Goal: Task Accomplishment & Management: Use online tool/utility

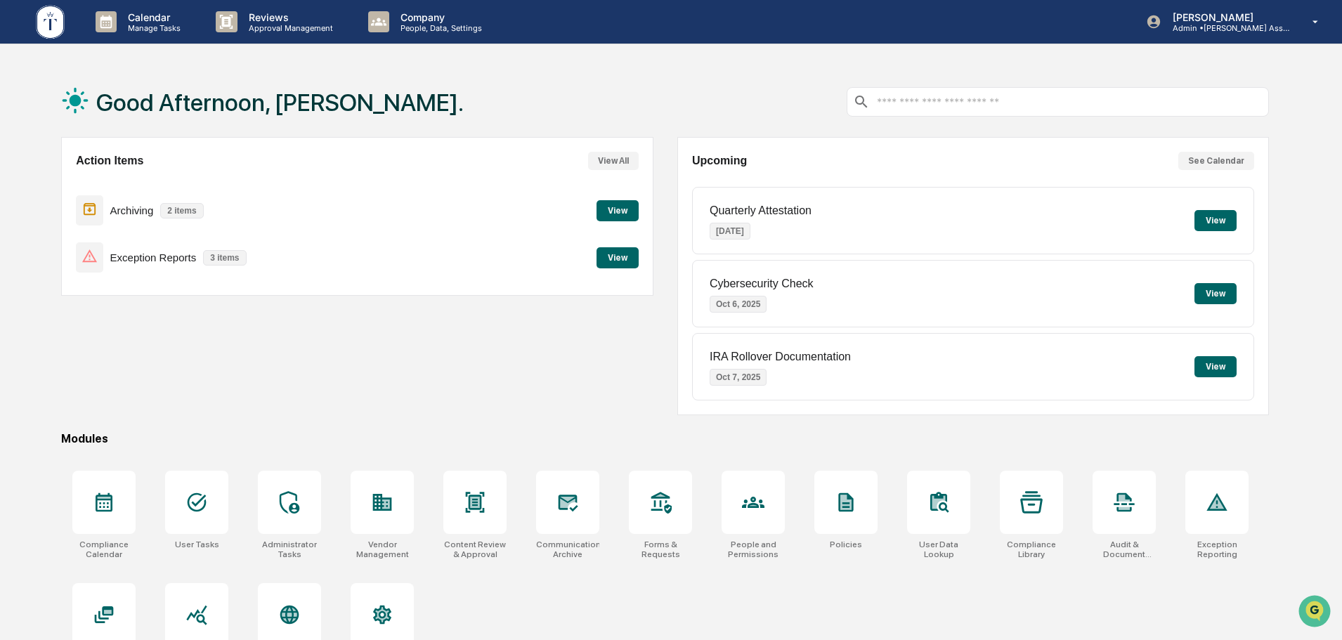
click at [621, 259] on button "View" at bounding box center [618, 257] width 42 height 21
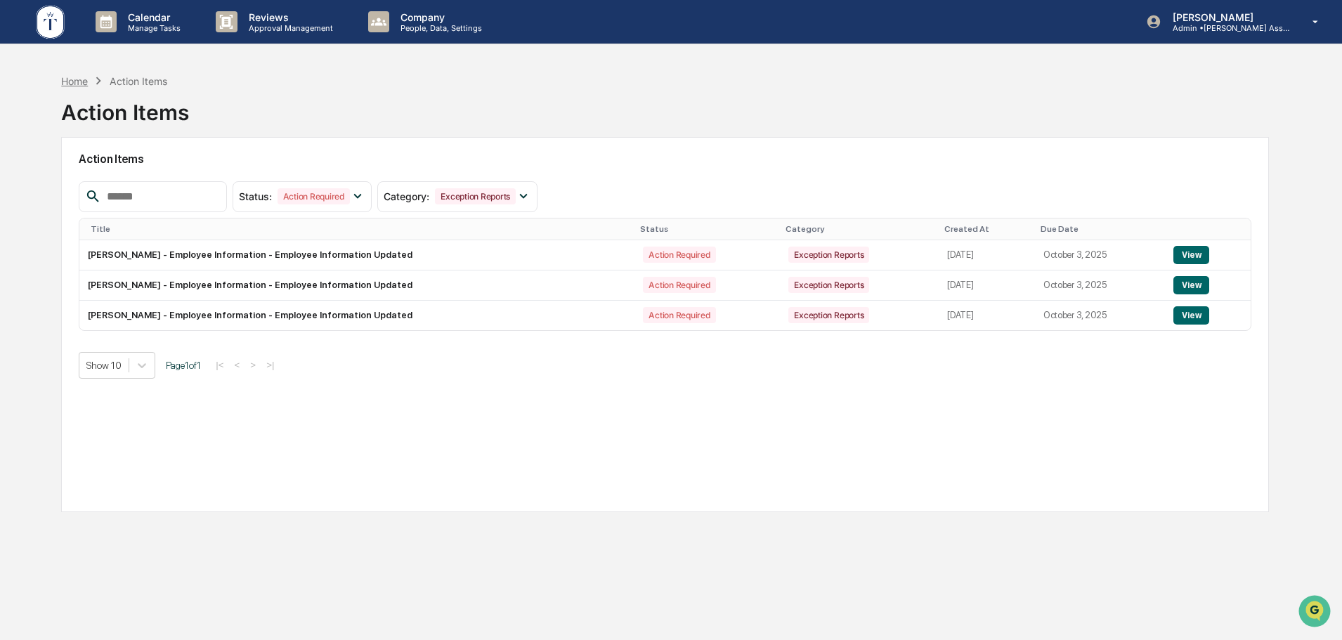
click at [77, 85] on div "Home" at bounding box center [74, 81] width 27 height 12
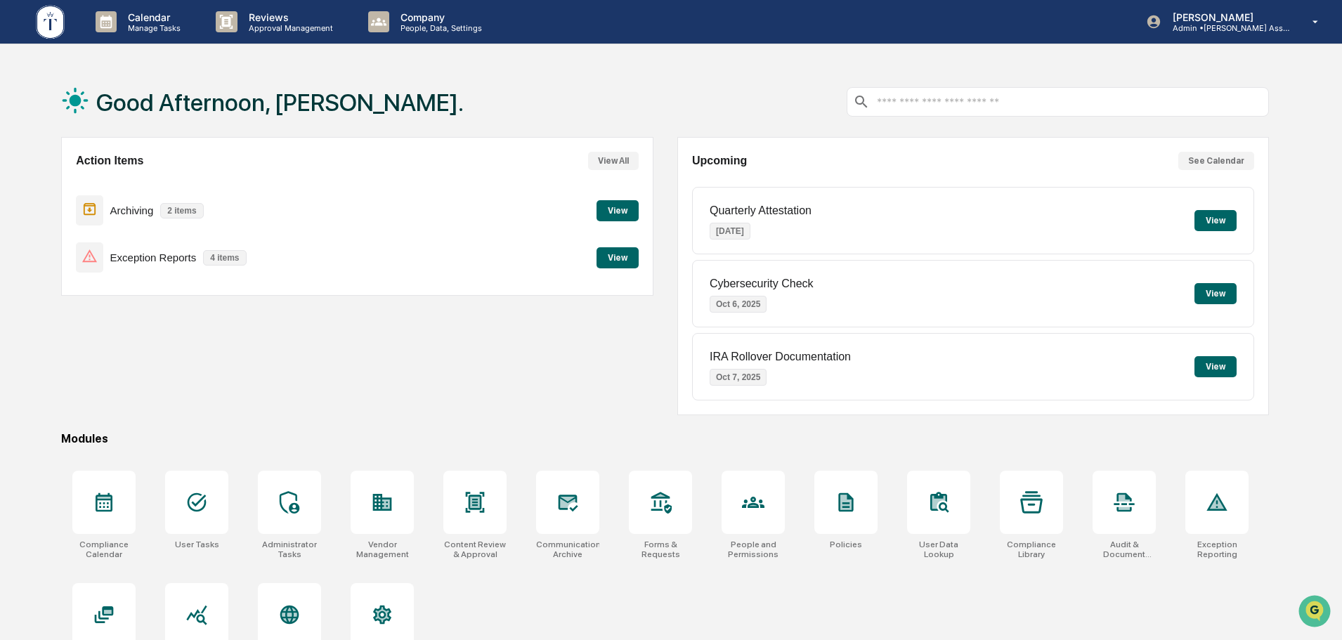
click at [627, 257] on button "View" at bounding box center [618, 257] width 42 height 21
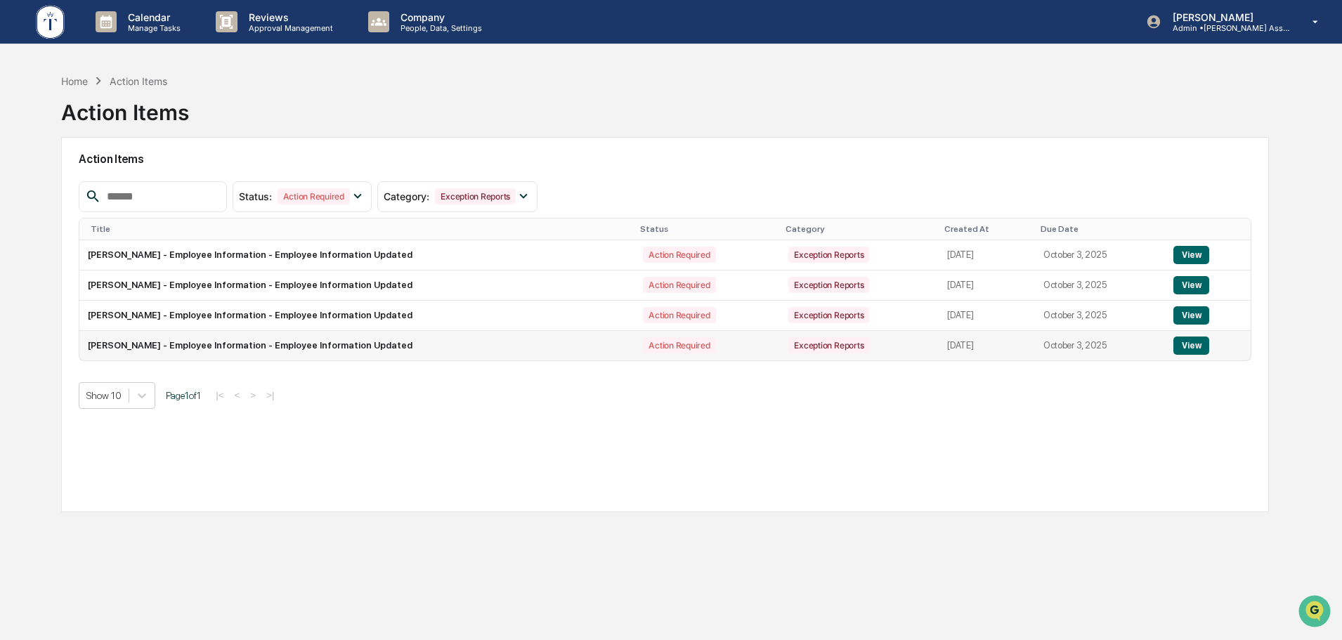
click at [1191, 344] on button "View" at bounding box center [1192, 346] width 36 height 18
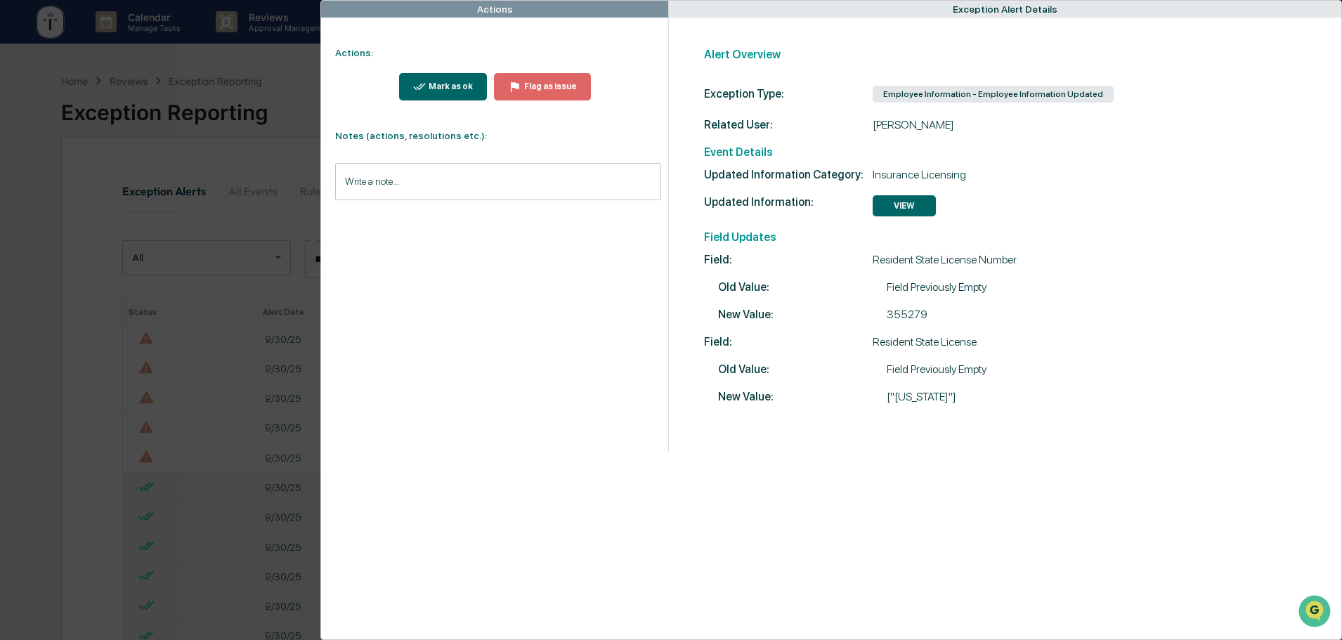
click at [429, 84] on div "Mark as ok" at bounding box center [449, 87] width 47 height 10
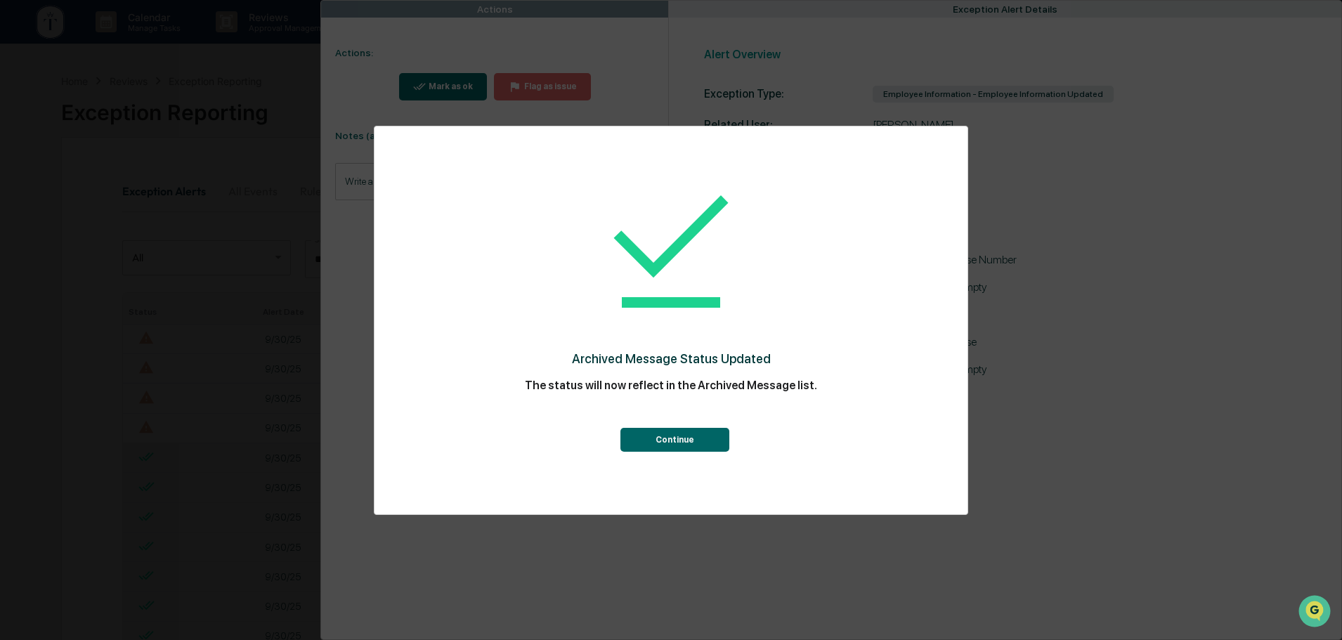
click at [660, 438] on button "Continue" at bounding box center [675, 440] width 109 height 24
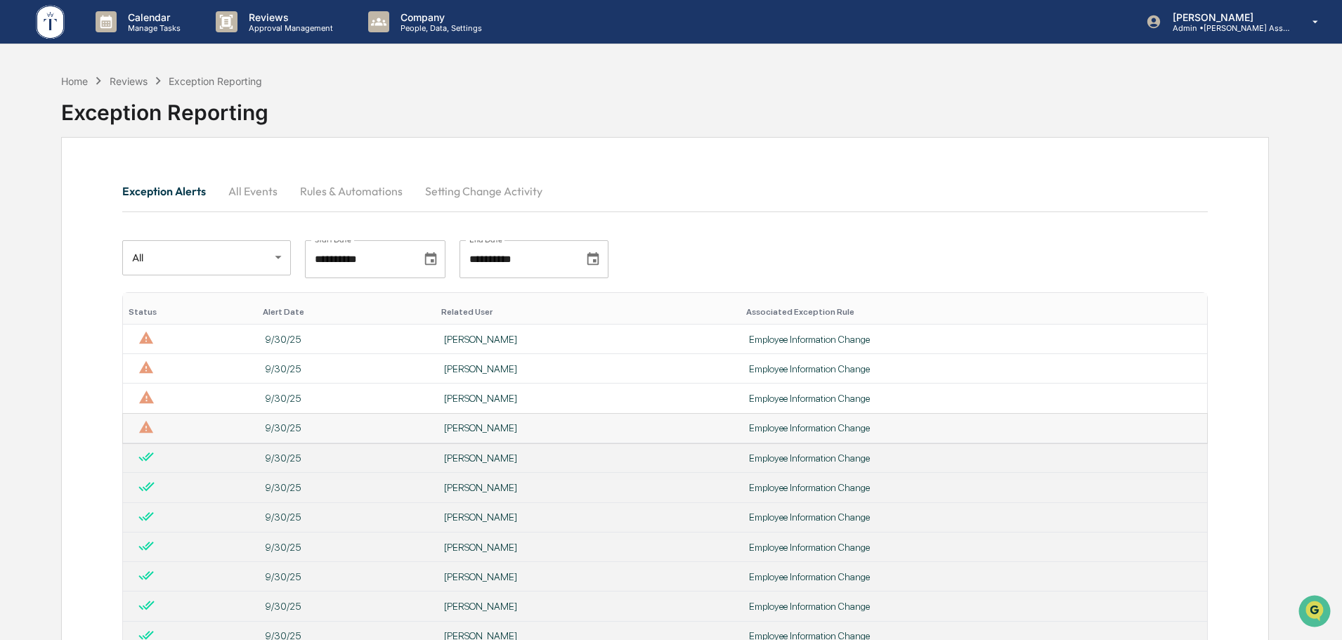
click at [760, 424] on div "Employee Information Change" at bounding box center [974, 427] width 450 height 11
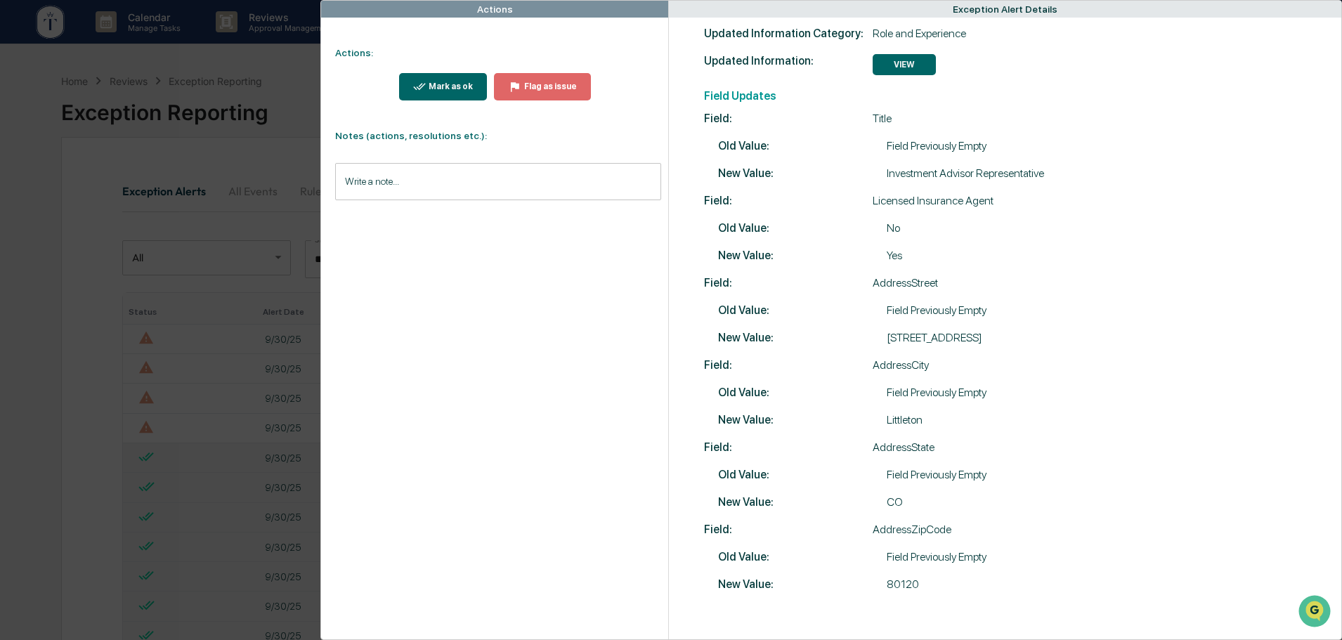
click at [445, 86] on div "Mark as ok" at bounding box center [449, 87] width 47 height 10
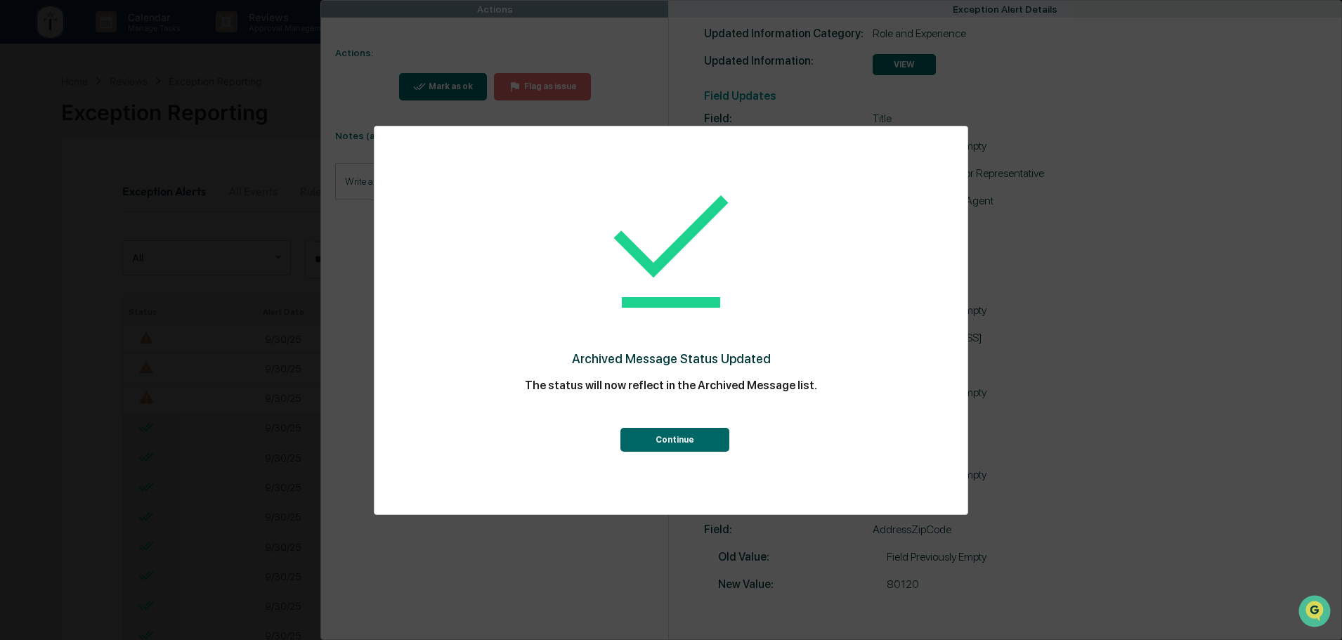
click at [660, 438] on button "Continue" at bounding box center [675, 440] width 109 height 24
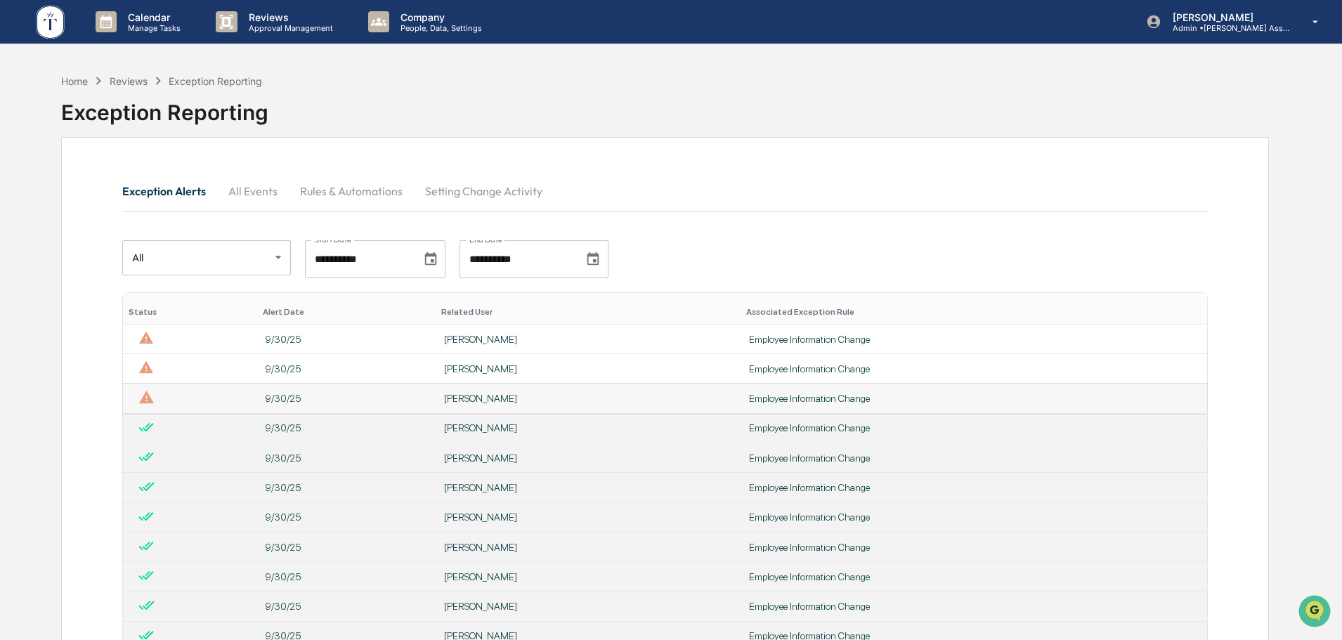
click at [455, 393] on div "[PERSON_NAME]" at bounding box center [588, 398] width 288 height 11
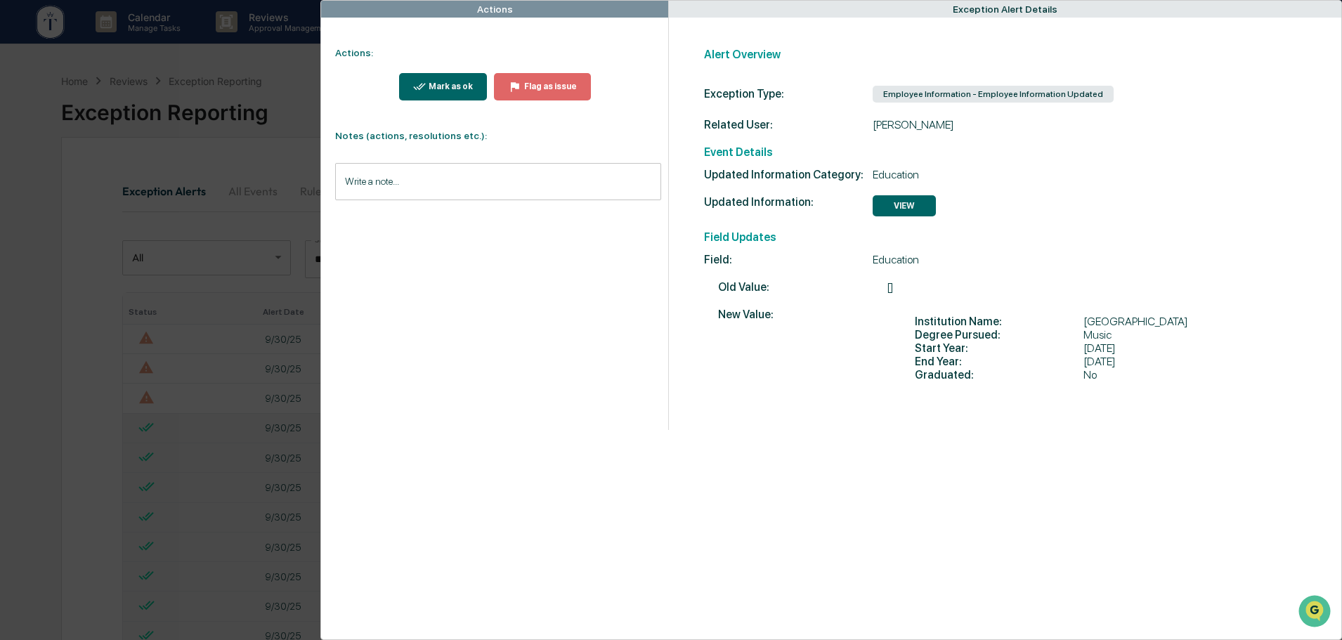
click at [443, 84] on div "Mark as ok" at bounding box center [449, 87] width 47 height 10
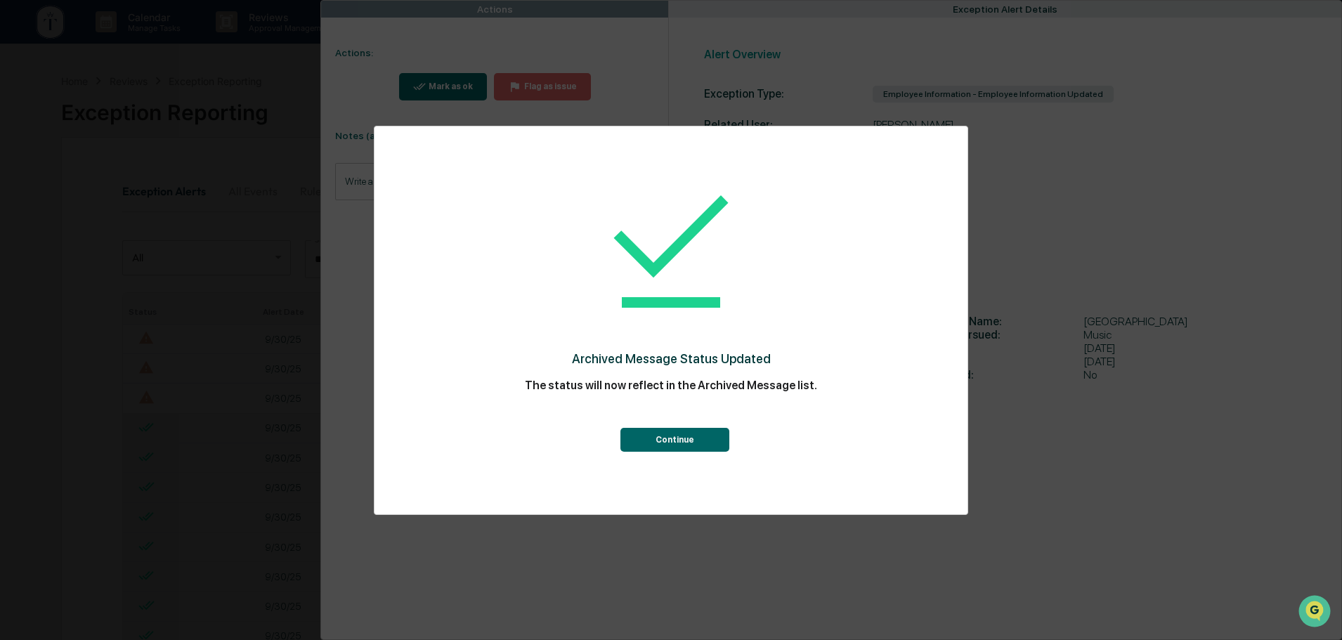
click at [666, 439] on button "Continue" at bounding box center [675, 440] width 109 height 24
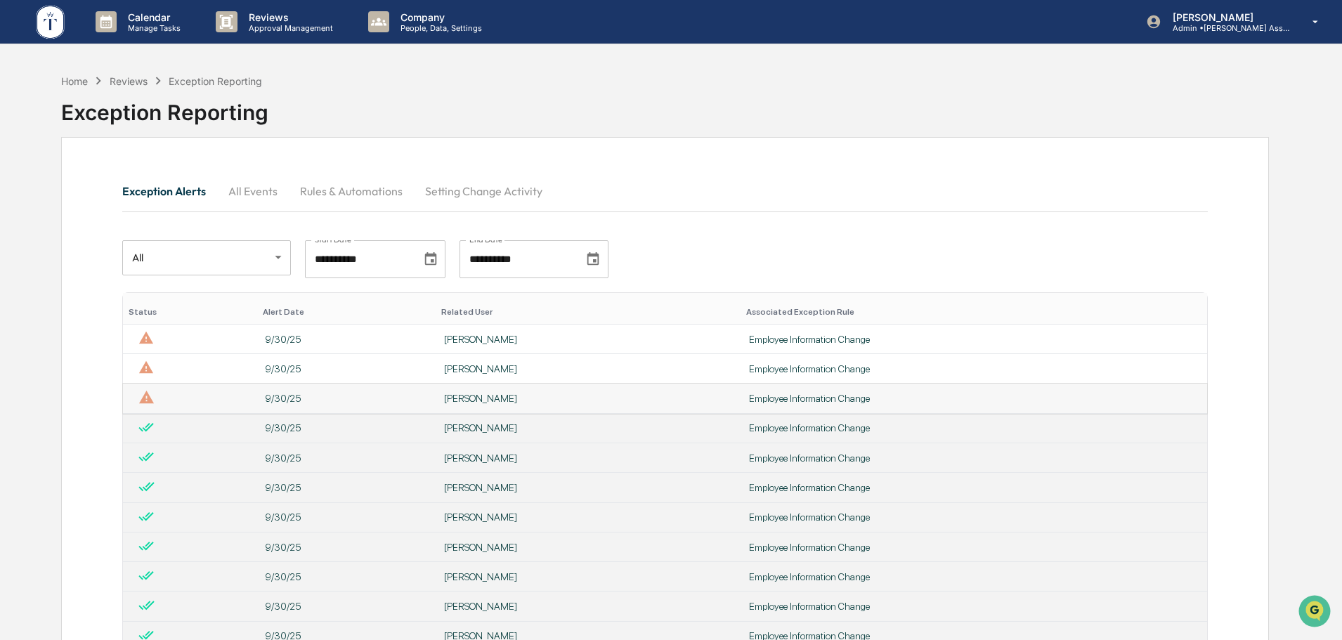
click at [470, 396] on div "[PERSON_NAME]" at bounding box center [588, 398] width 288 height 11
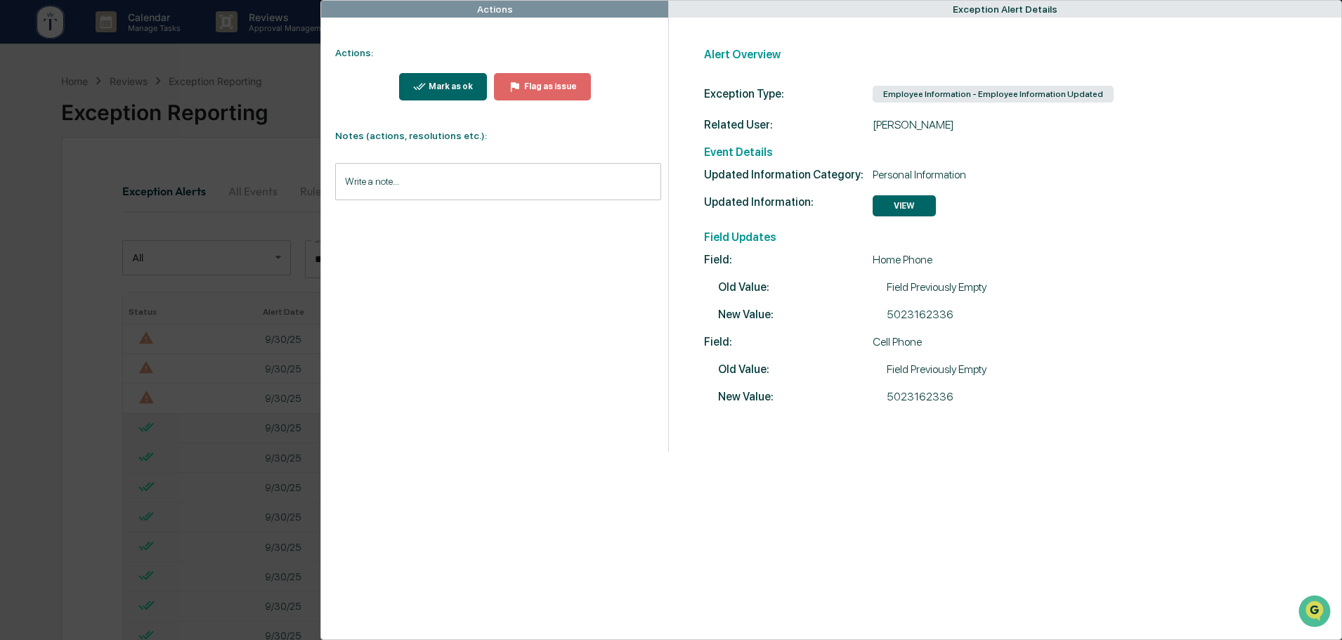
click at [451, 88] on div "Mark as ok" at bounding box center [449, 87] width 47 height 10
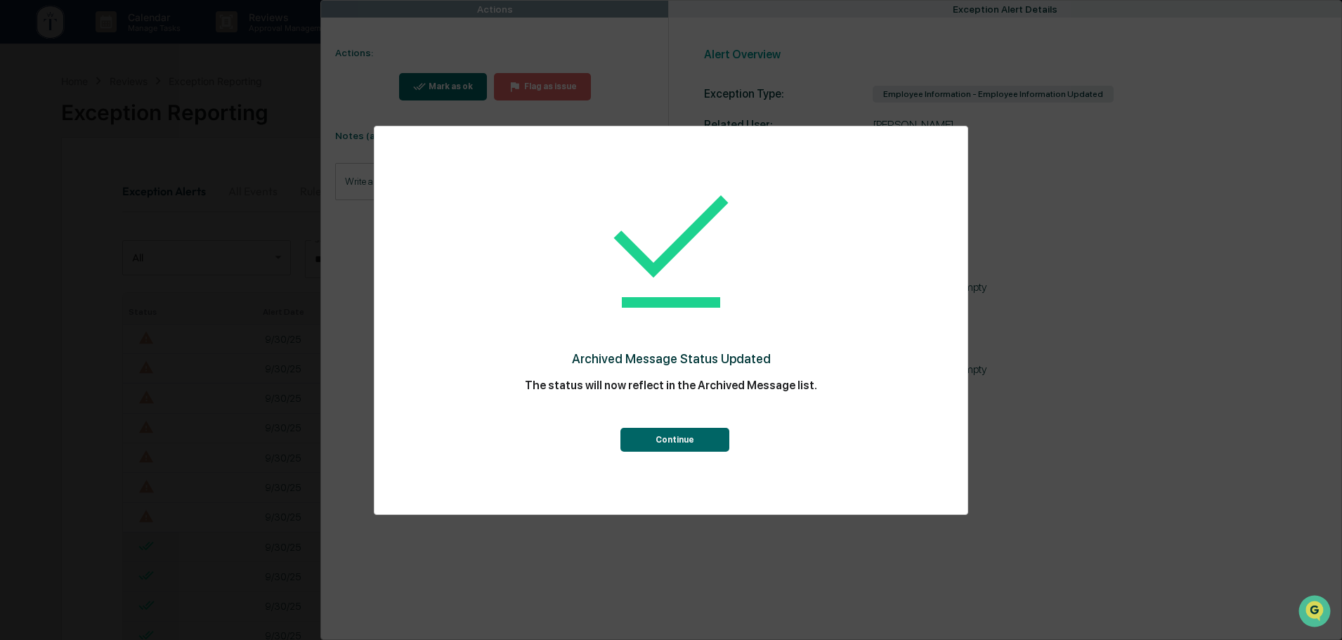
click at [658, 438] on button "Continue" at bounding box center [675, 440] width 109 height 24
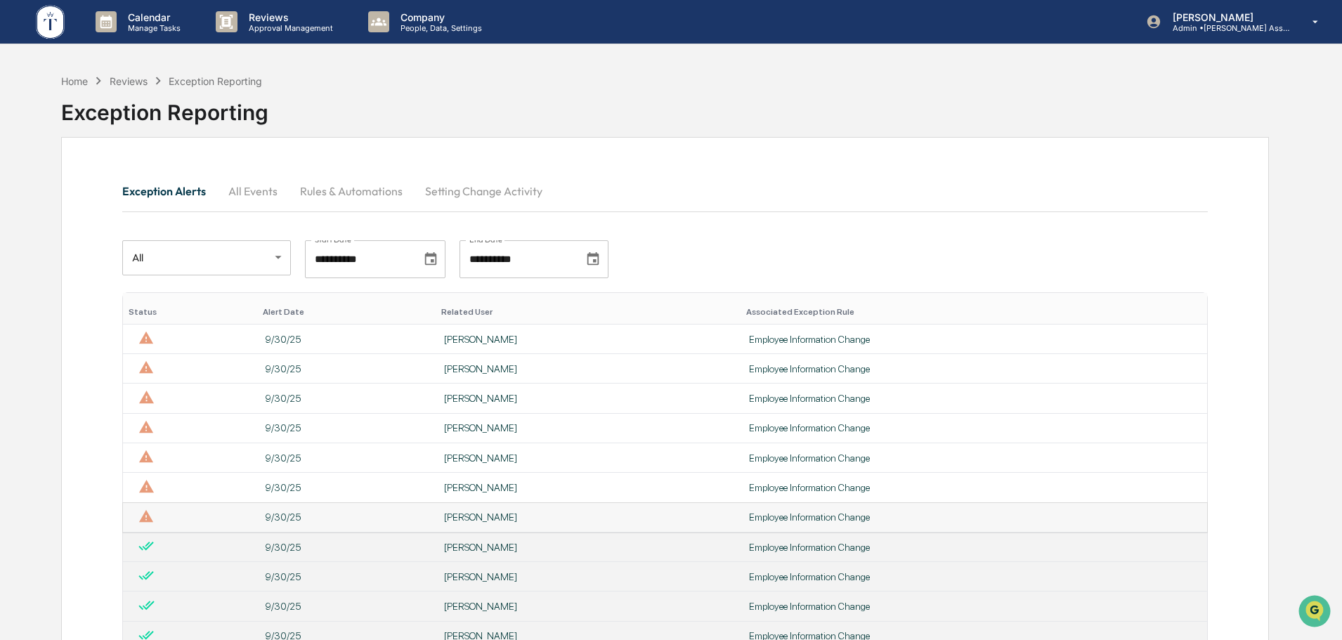
click at [490, 511] on td "[PERSON_NAME]" at bounding box center [588, 518] width 305 height 30
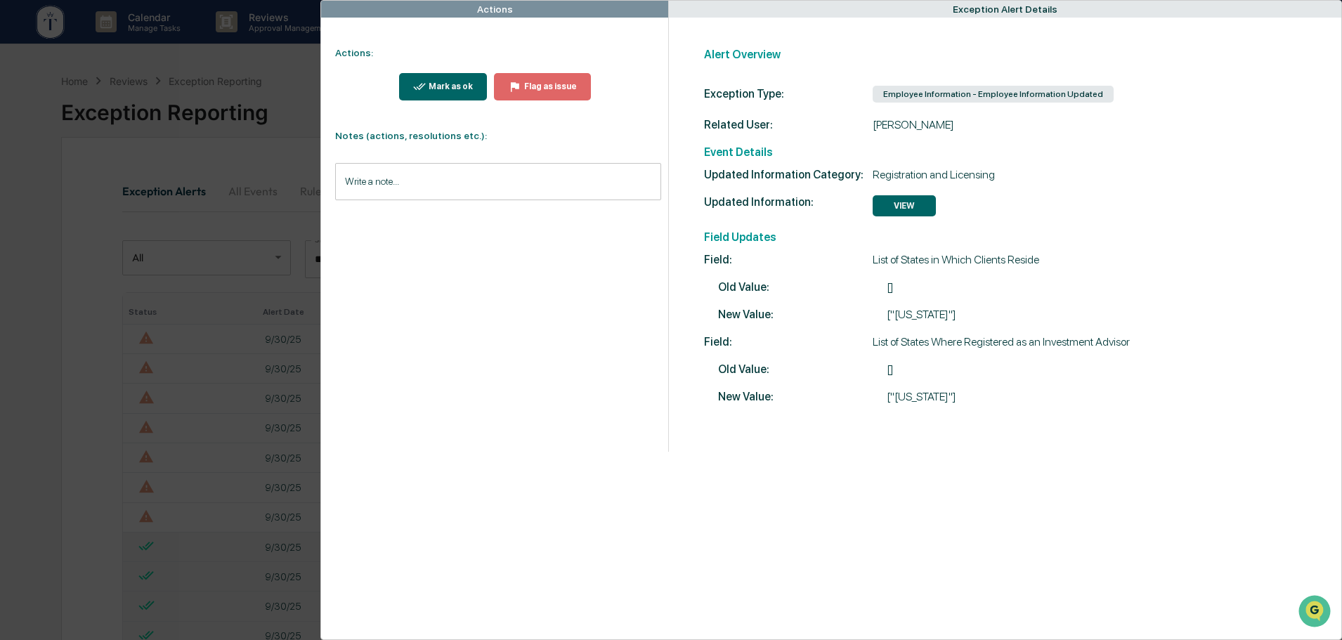
click at [460, 86] on div "Mark as ok" at bounding box center [449, 87] width 47 height 10
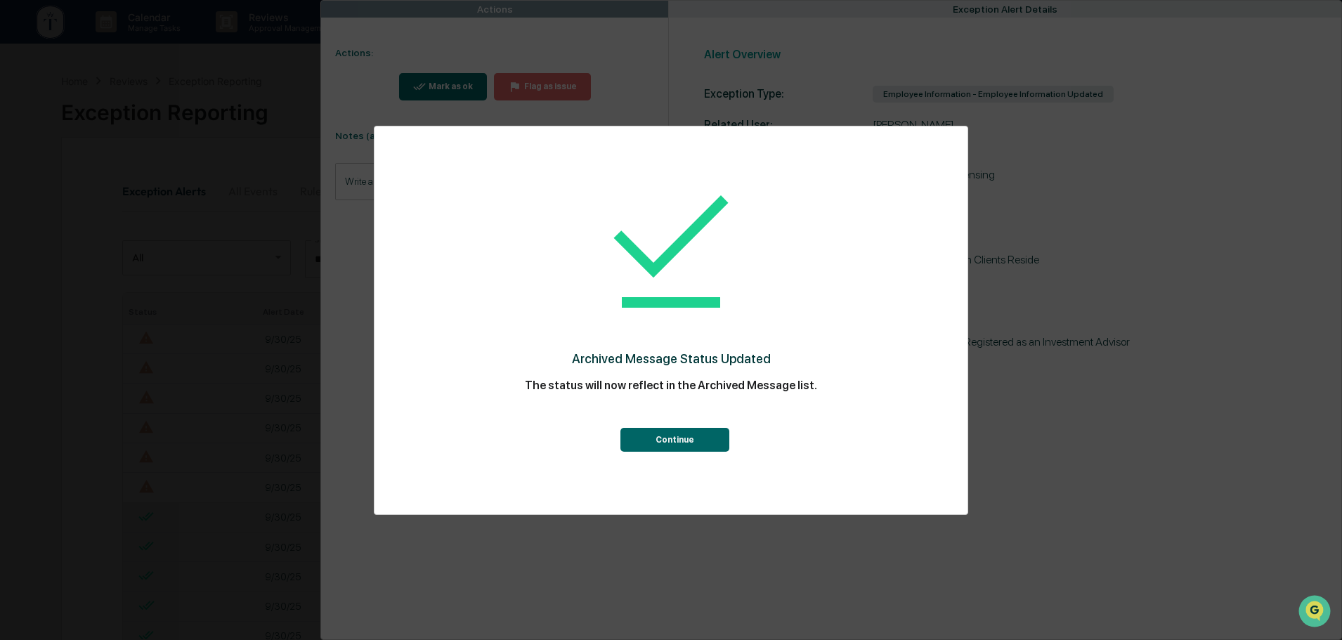
click at [668, 438] on button "Continue" at bounding box center [675, 440] width 109 height 24
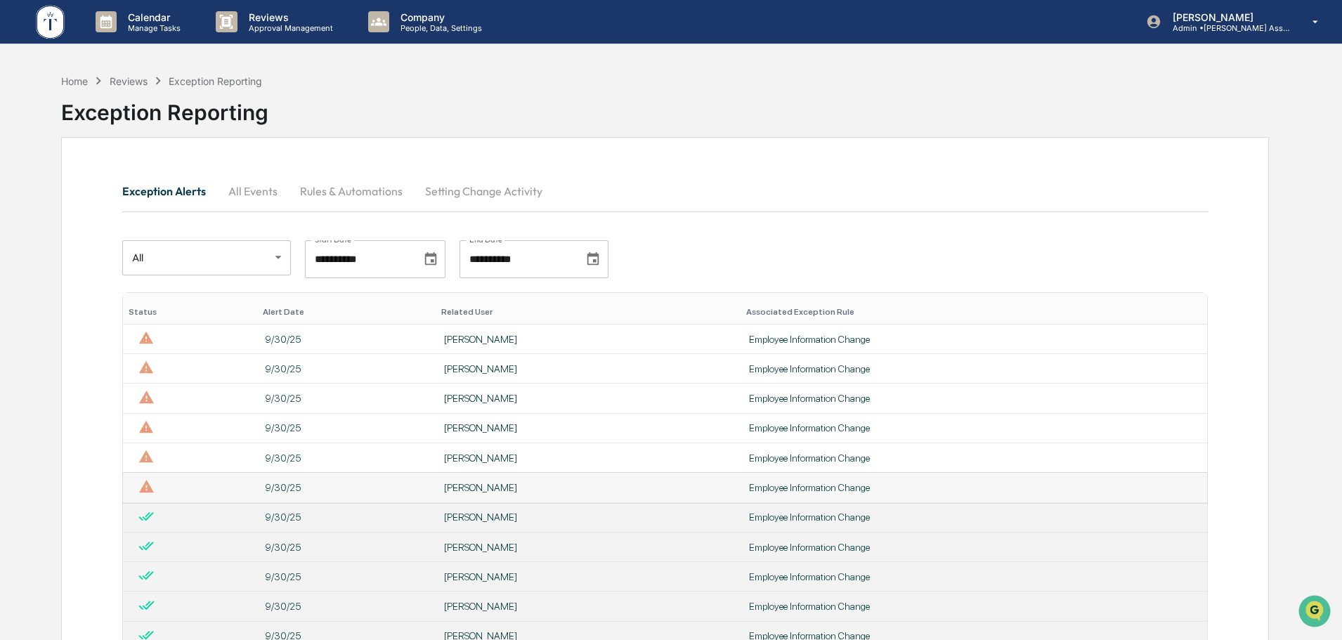
click at [458, 487] on div "[PERSON_NAME]" at bounding box center [588, 487] width 288 height 11
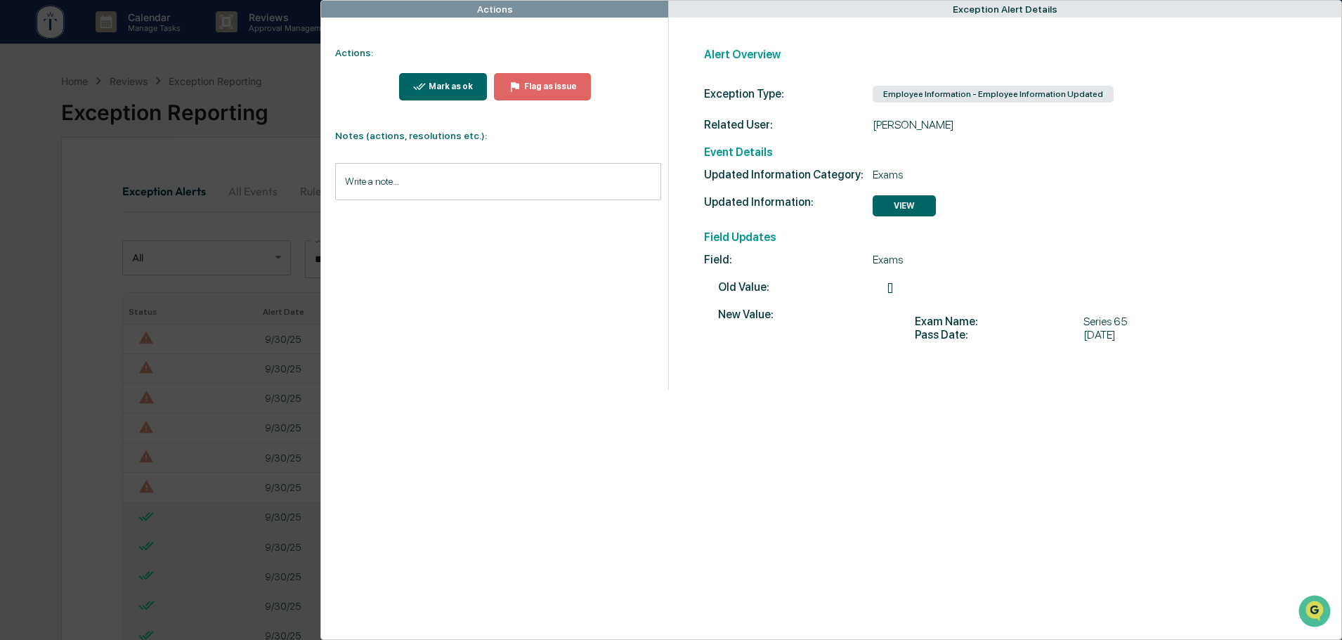
click at [460, 83] on div "Mark as ok" at bounding box center [449, 87] width 47 height 10
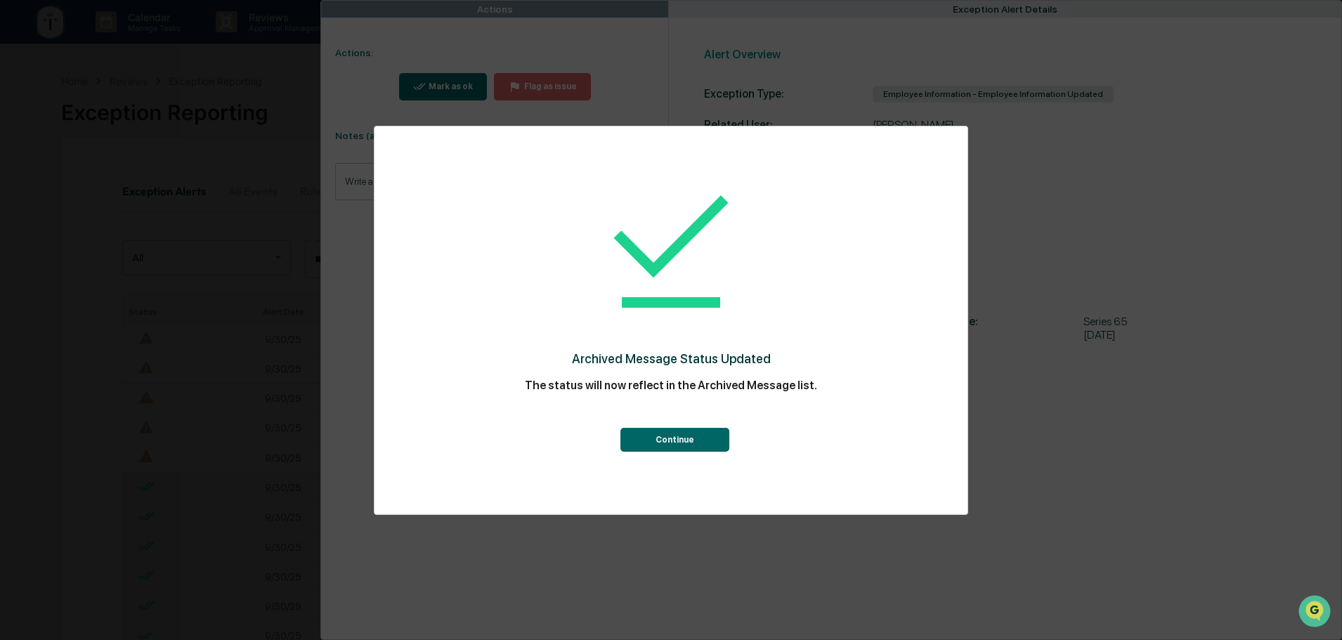
click at [673, 445] on button "Continue" at bounding box center [675, 440] width 109 height 24
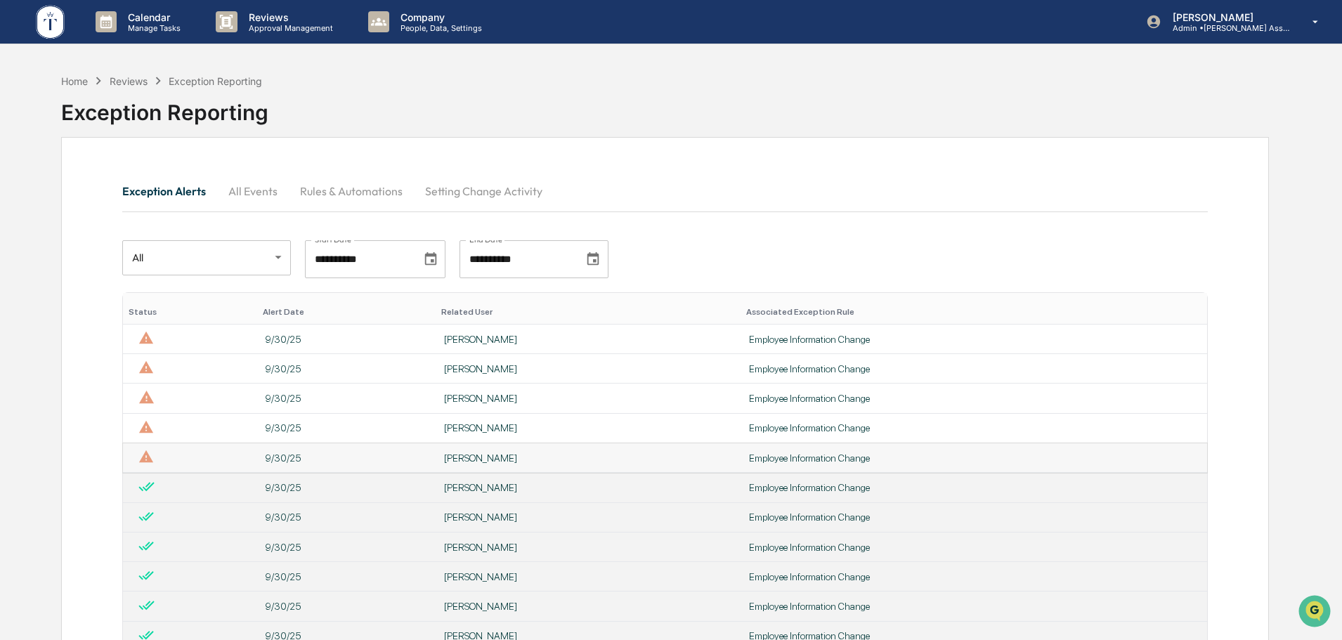
click at [499, 450] on td "[PERSON_NAME]" at bounding box center [588, 458] width 305 height 30
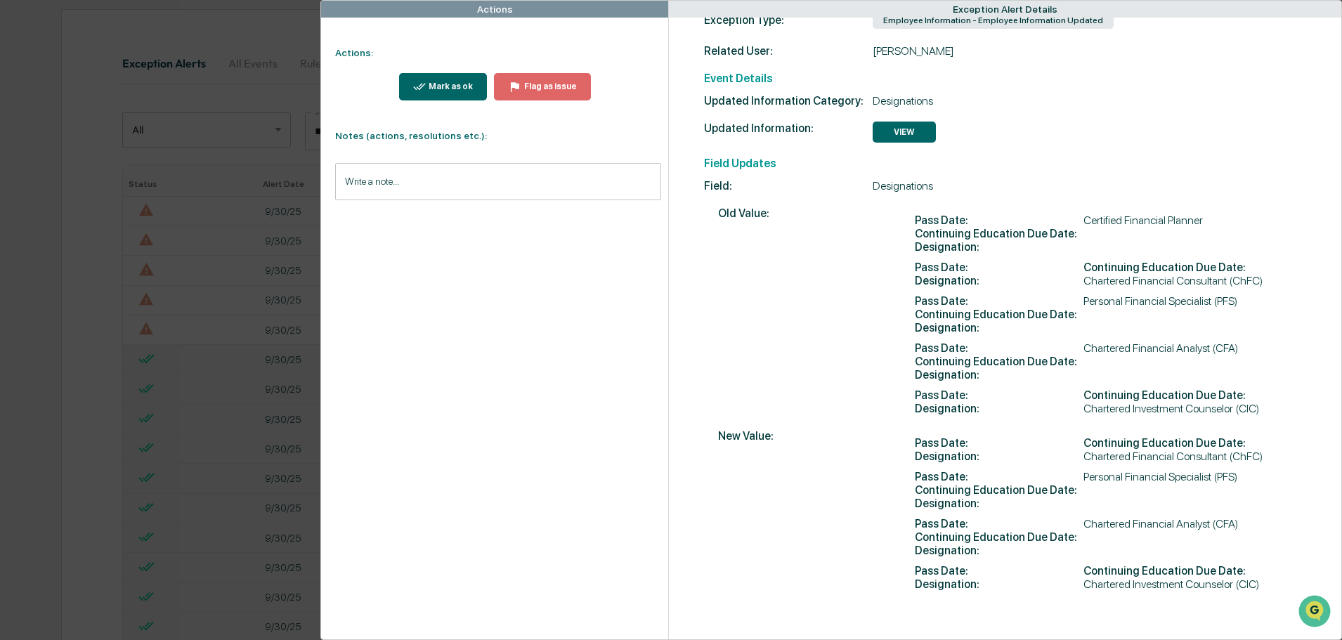
scroll to position [141, 0]
click at [270, 24] on div "Actions Actions: Mark as ok Flag as issue Notes (actions, resolutions etc.): Wr…" at bounding box center [671, 320] width 1342 height 640
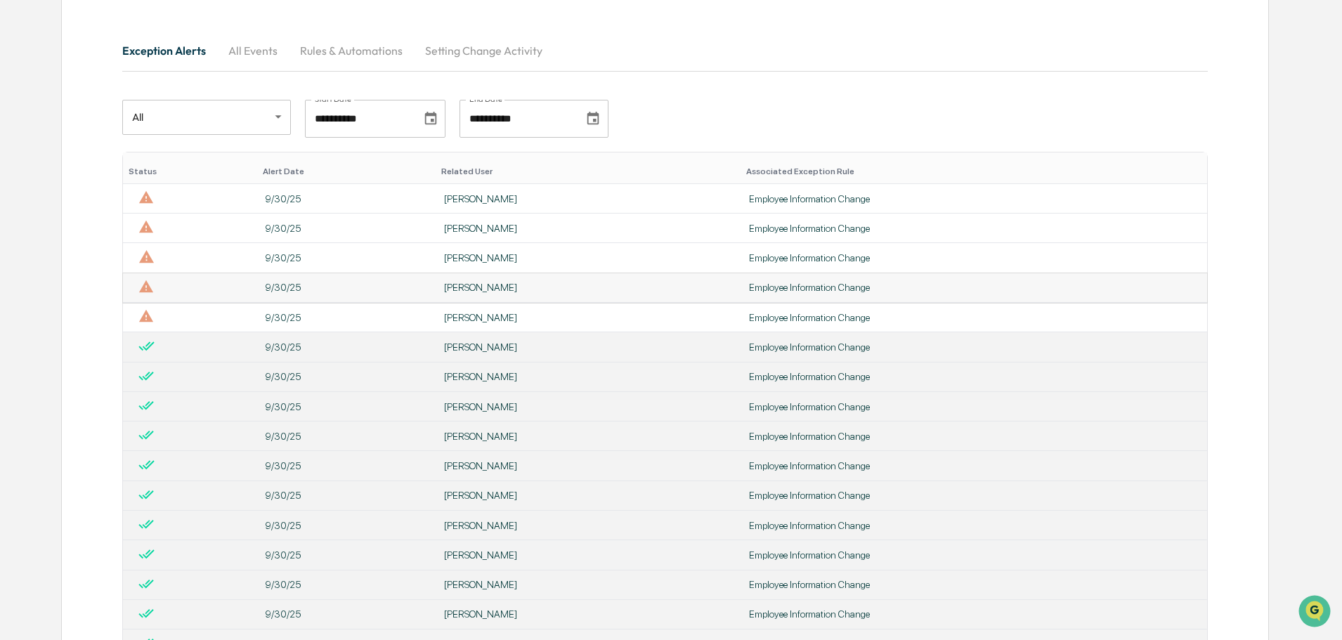
click at [490, 284] on div "[PERSON_NAME]" at bounding box center [588, 287] width 288 height 11
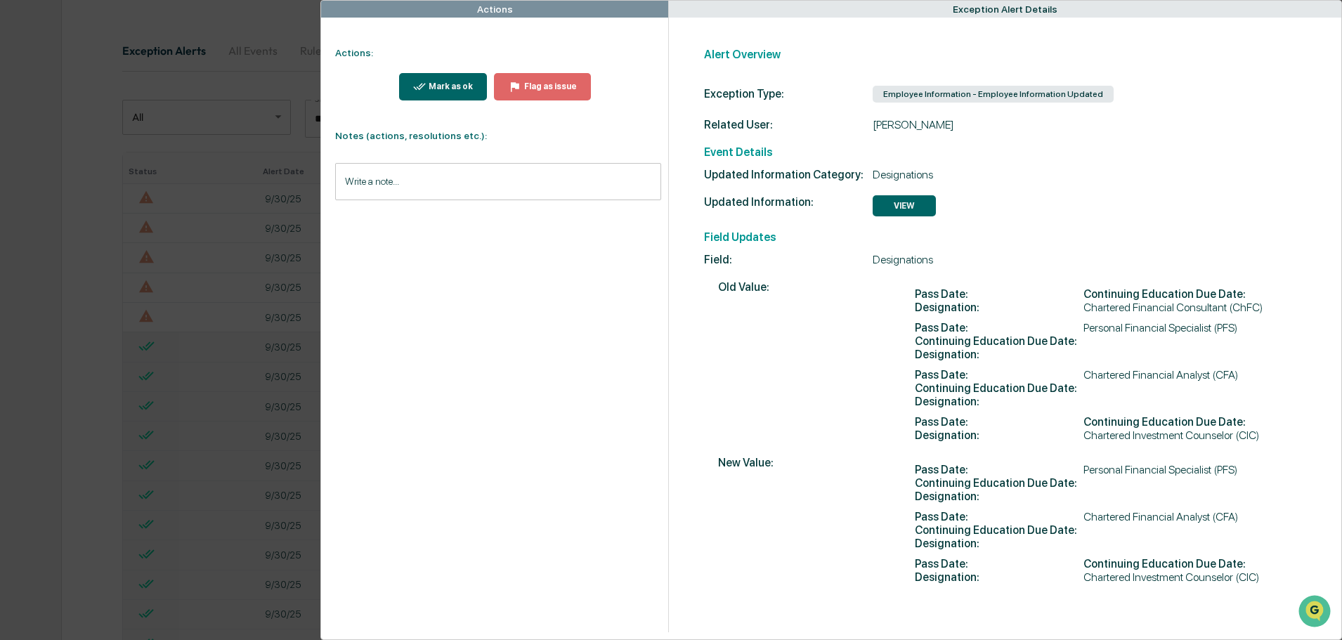
click at [267, 33] on div "Actions Actions: Mark as ok Flag as issue Notes (actions, resolutions etc.): Wr…" at bounding box center [671, 320] width 1342 height 640
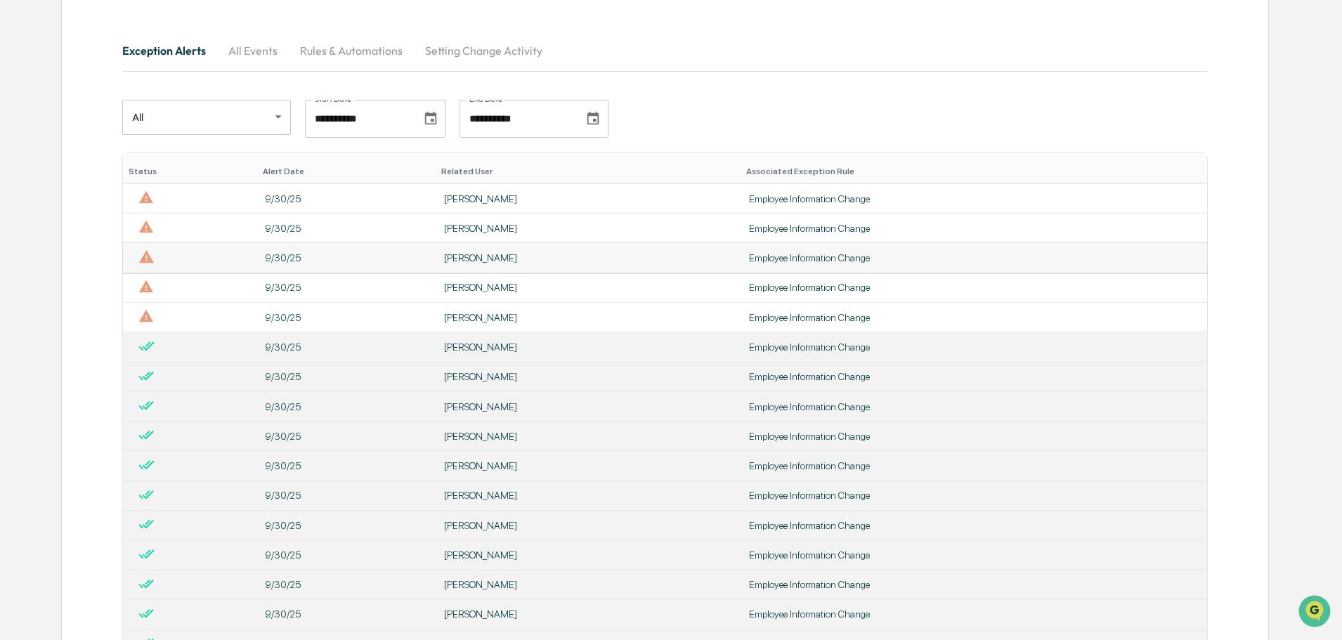
click at [473, 260] on div "[PERSON_NAME]" at bounding box center [588, 257] width 288 height 11
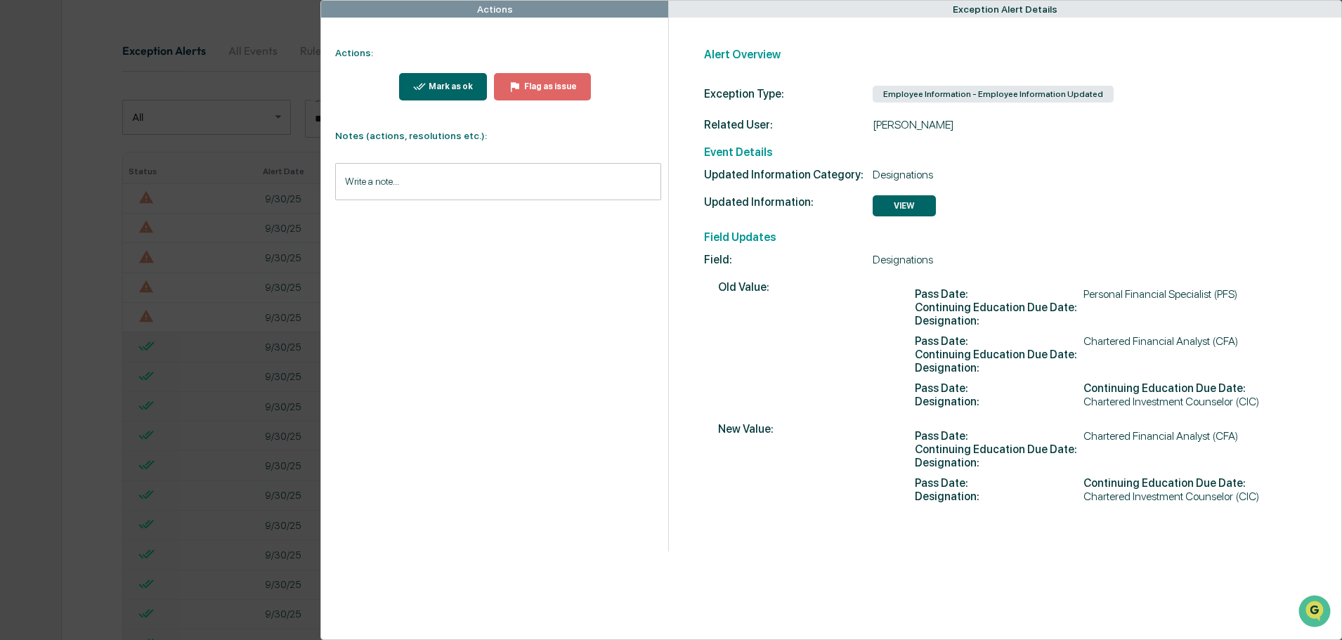
click at [283, 25] on div "Actions Actions: Mark as ok Flag as issue Notes (actions, resolutions etc.): Wr…" at bounding box center [671, 320] width 1342 height 640
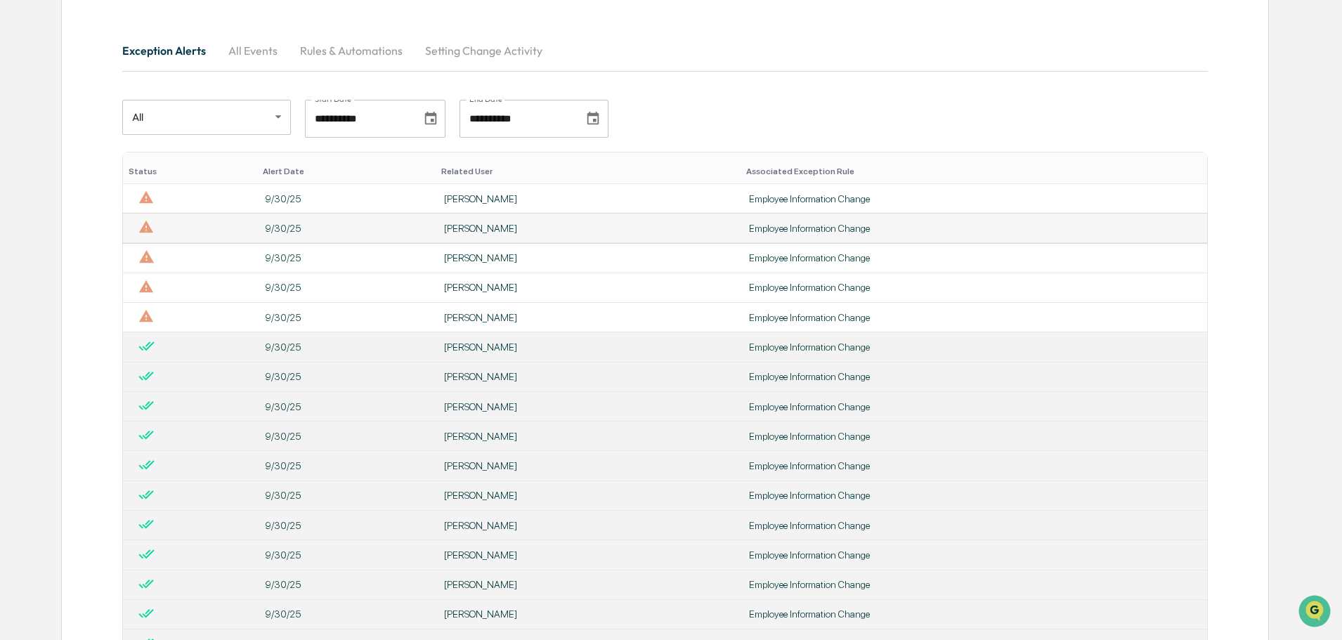
click at [495, 233] on div "[PERSON_NAME]" at bounding box center [588, 228] width 288 height 11
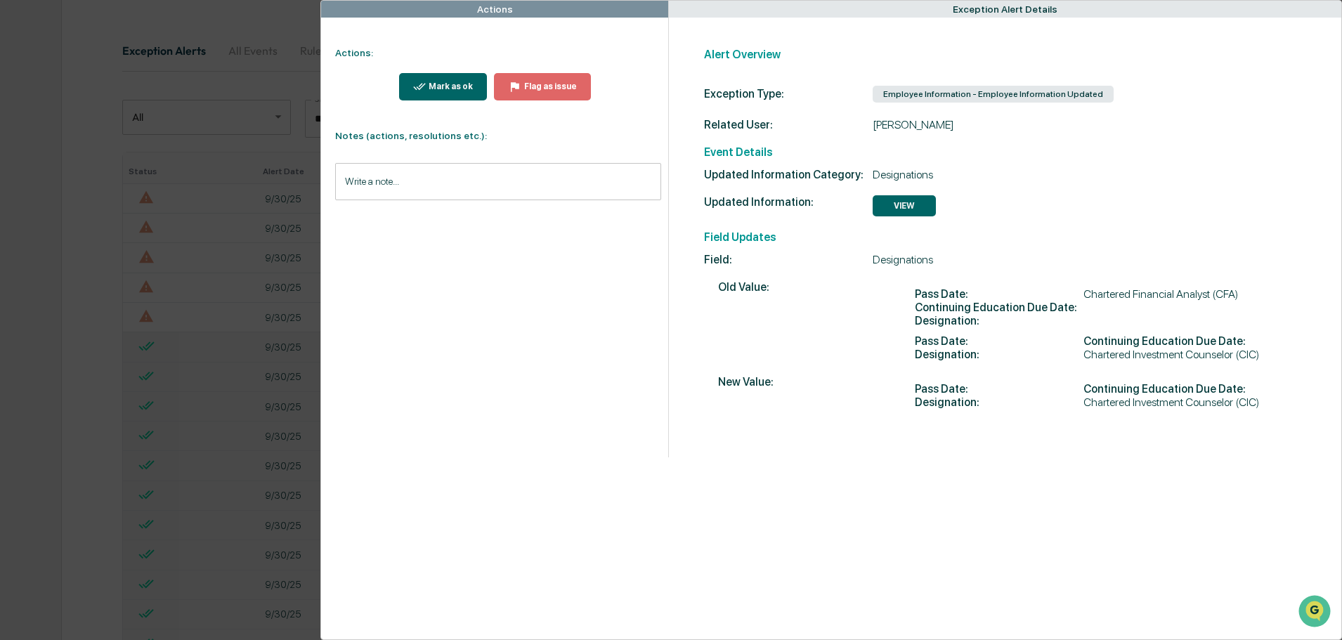
click at [259, 22] on div "Actions Actions: Mark as ok Flag as issue Notes (actions, resolutions etc.): Wr…" at bounding box center [671, 320] width 1342 height 640
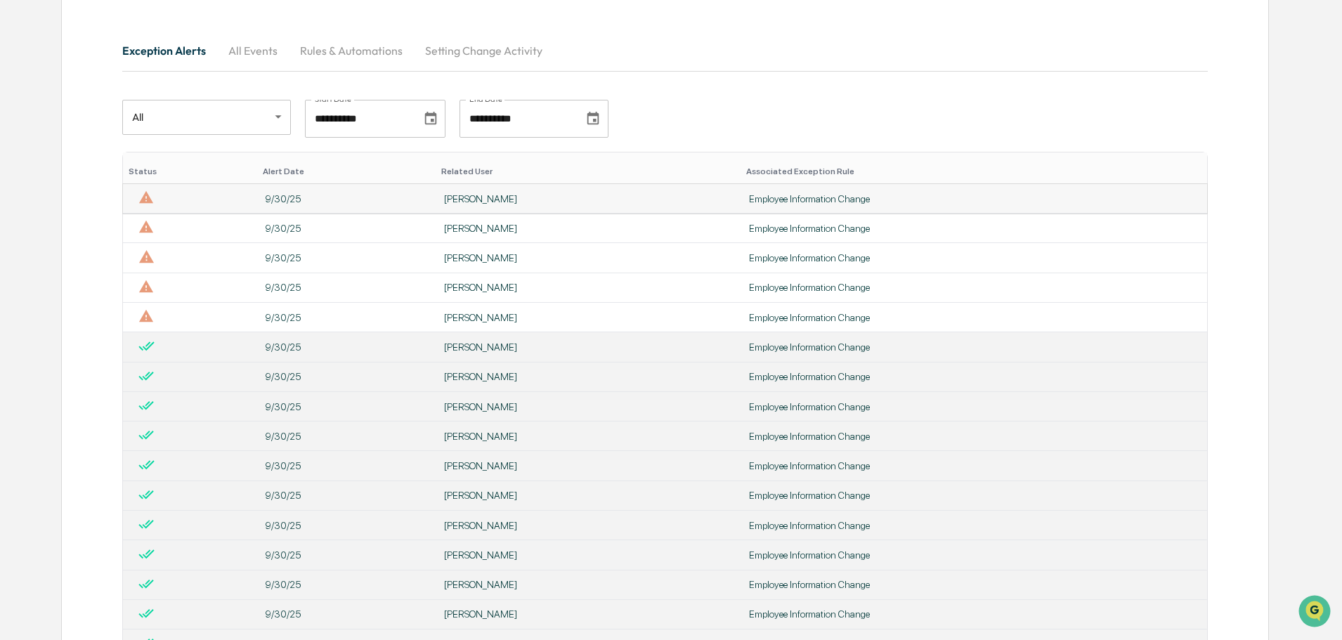
click at [458, 199] on div "[PERSON_NAME]" at bounding box center [588, 198] width 288 height 11
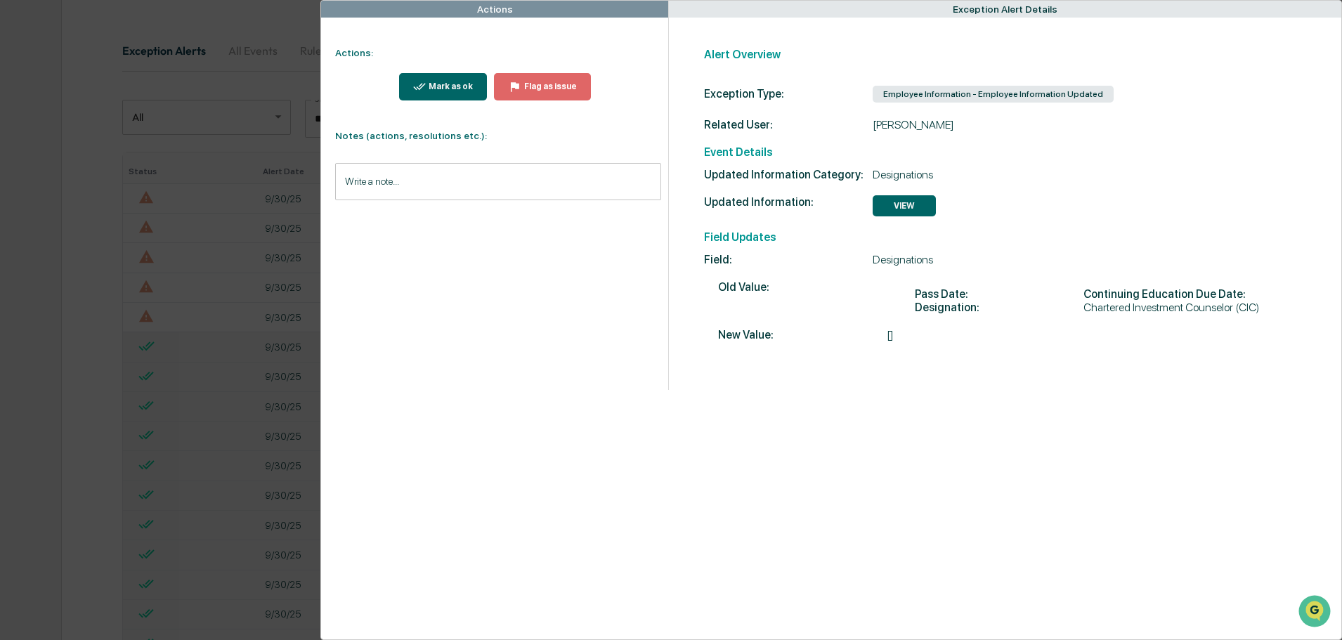
click at [253, 27] on div "Actions Actions: Mark as ok Flag as issue Notes (actions, resolutions etc.): Wr…" at bounding box center [671, 320] width 1342 height 640
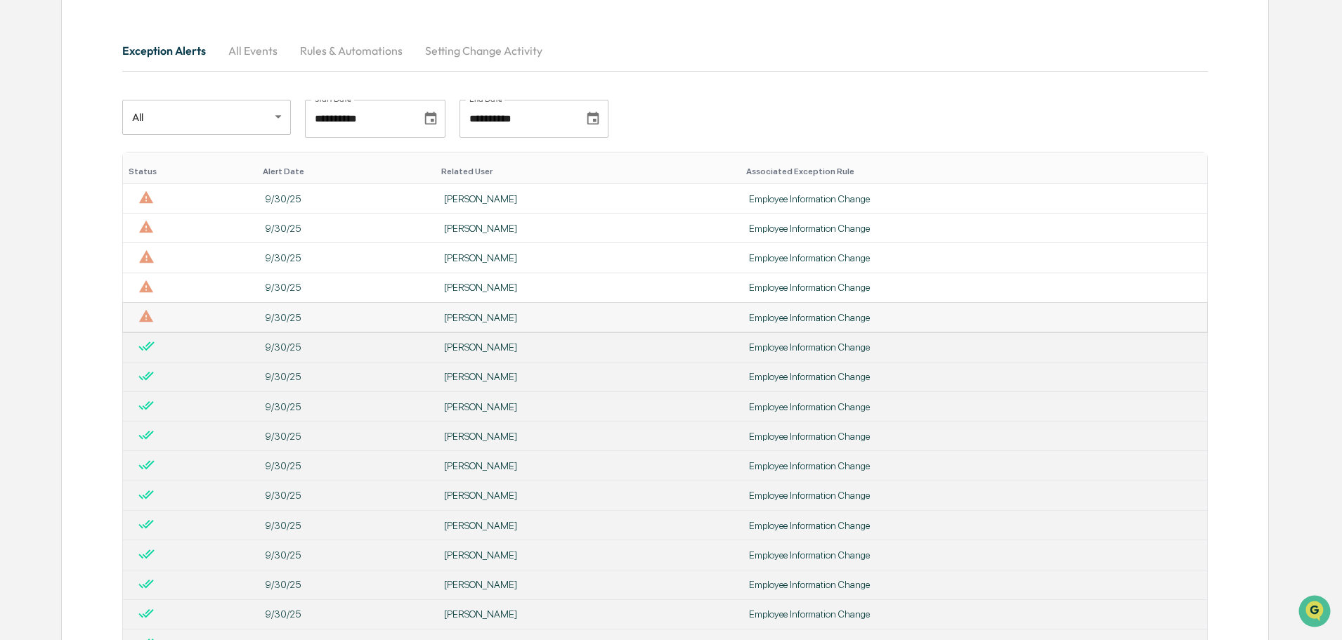
click at [469, 317] on div "[PERSON_NAME]" at bounding box center [588, 317] width 288 height 11
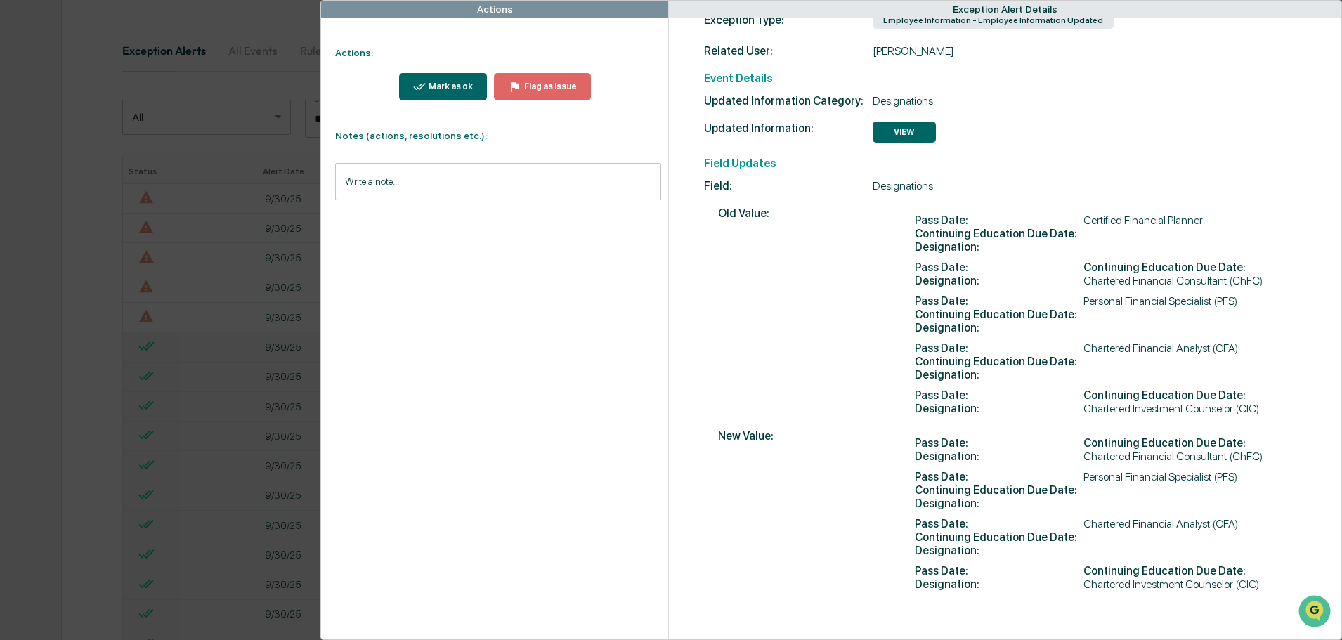
scroll to position [81, 0]
click at [290, 18] on div "Actions Actions: Mark as ok Flag as issue Notes (actions, resolutions etc.): Wr…" at bounding box center [671, 320] width 1342 height 640
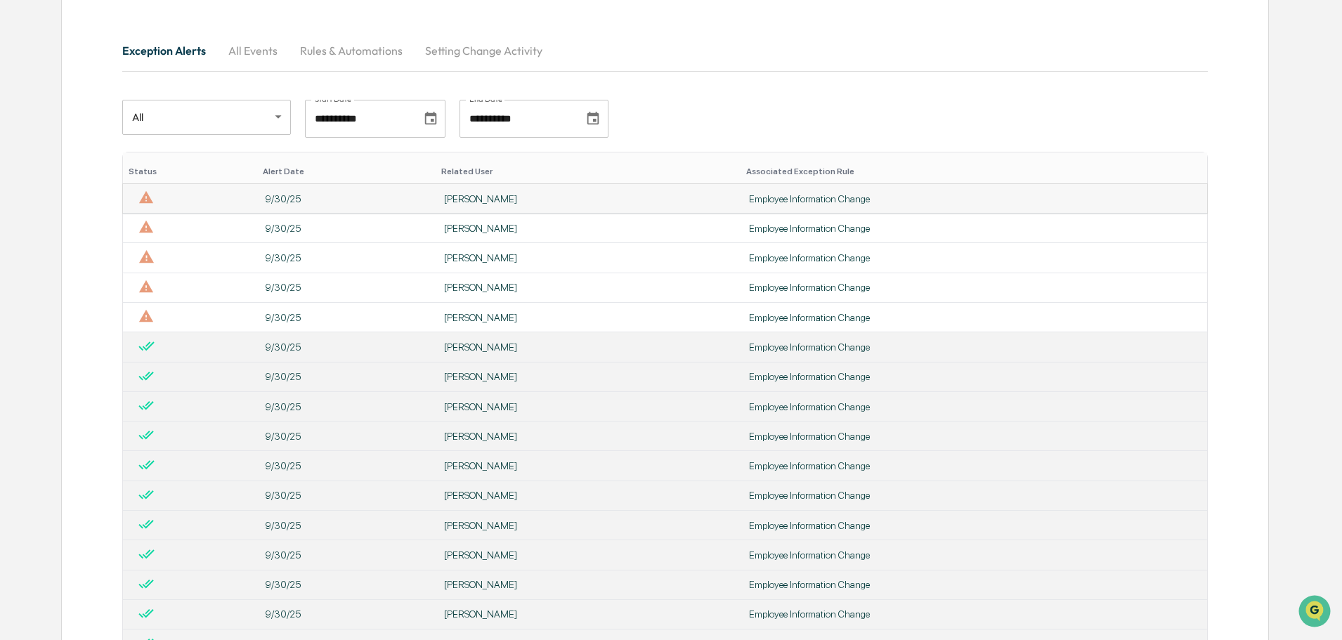
click at [467, 196] on div "[PERSON_NAME]" at bounding box center [588, 198] width 288 height 11
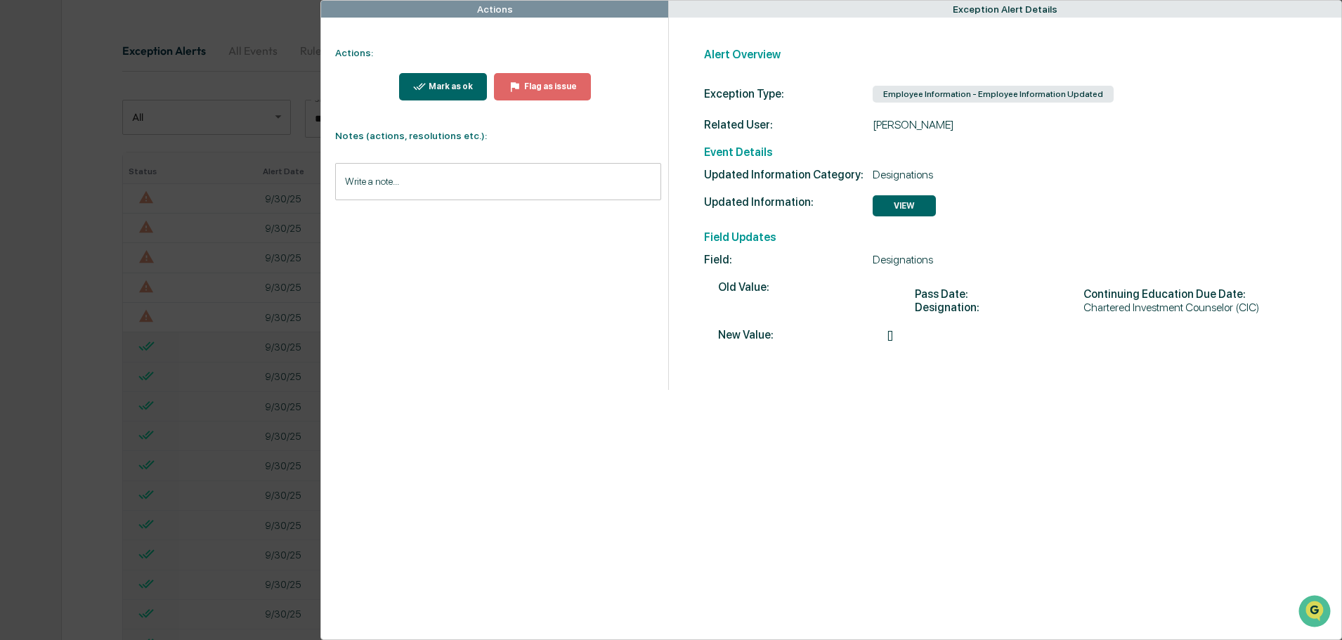
click at [220, 27] on div "Actions Actions: Mark as ok Flag as issue Notes (actions, resolutions etc.): Wr…" at bounding box center [671, 320] width 1342 height 640
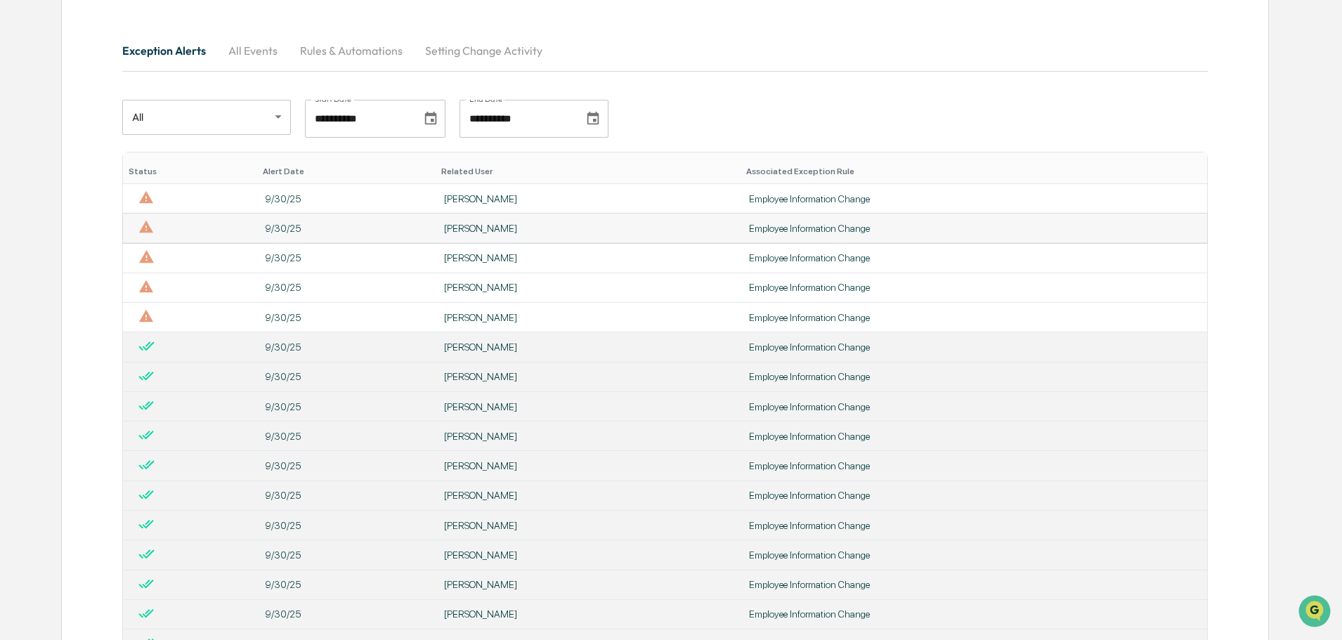
click at [493, 220] on td "[PERSON_NAME]" at bounding box center [588, 229] width 305 height 30
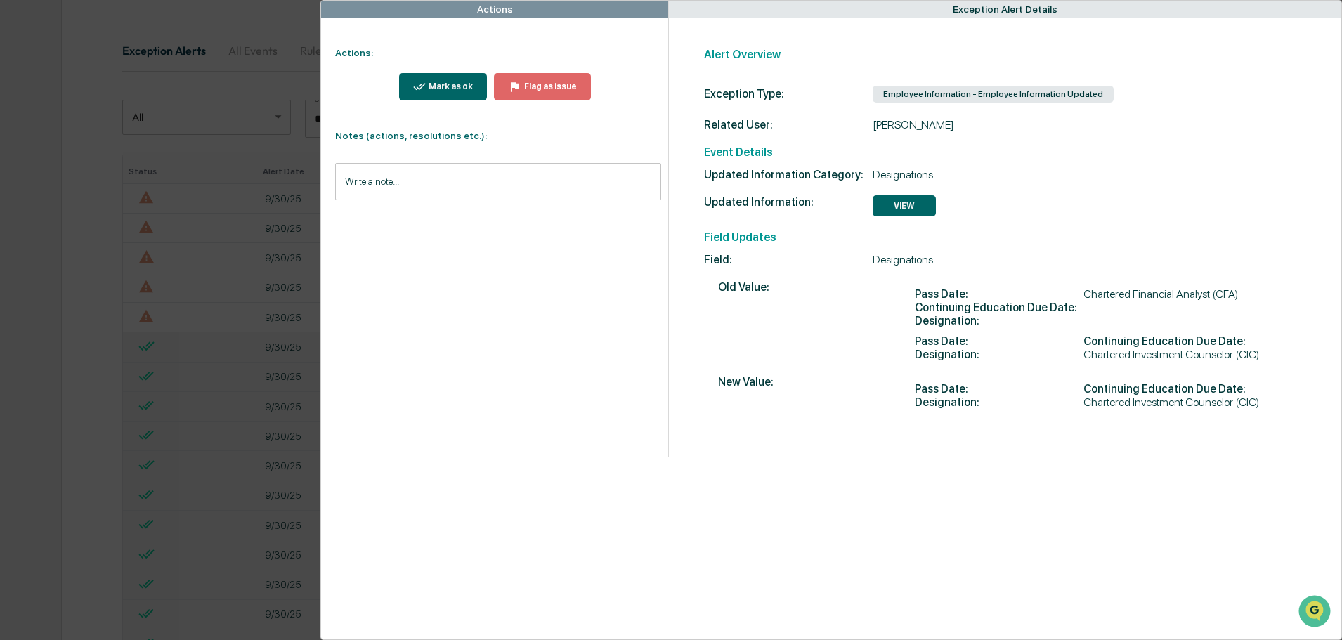
click at [280, 27] on div "Actions Actions: Mark as ok Flag as issue Notes (actions, resolutions etc.): Wr…" at bounding box center [671, 320] width 1342 height 640
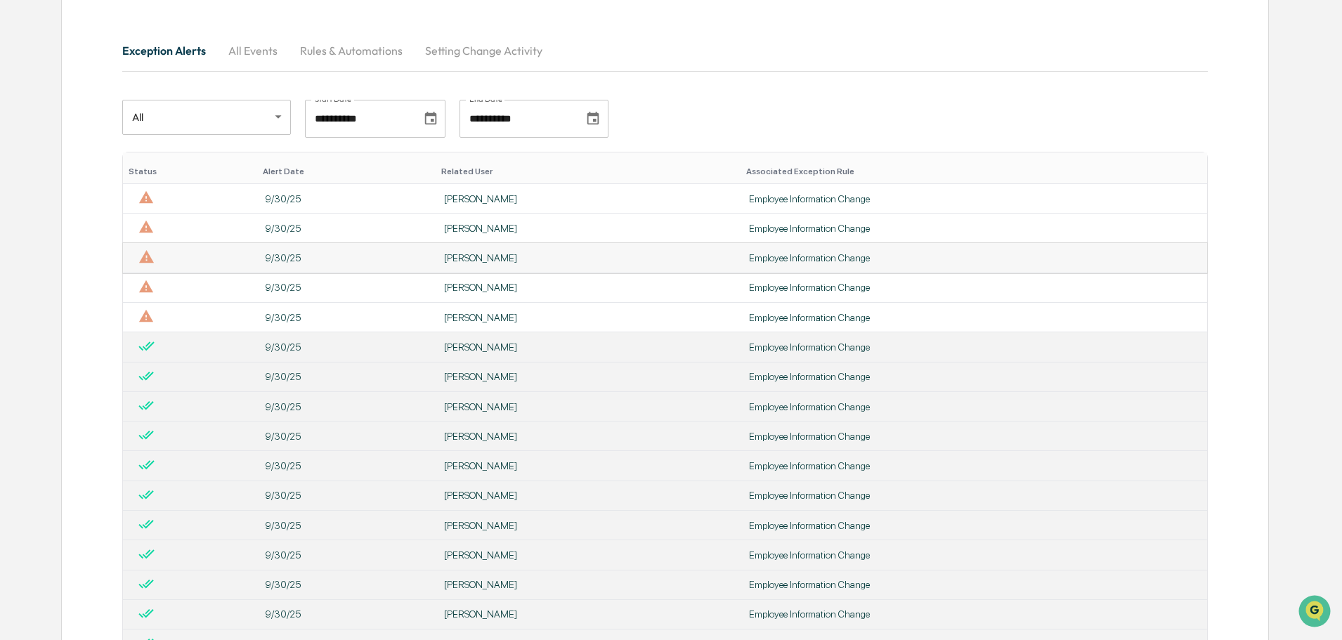
click at [470, 258] on div "[PERSON_NAME]" at bounding box center [588, 257] width 288 height 11
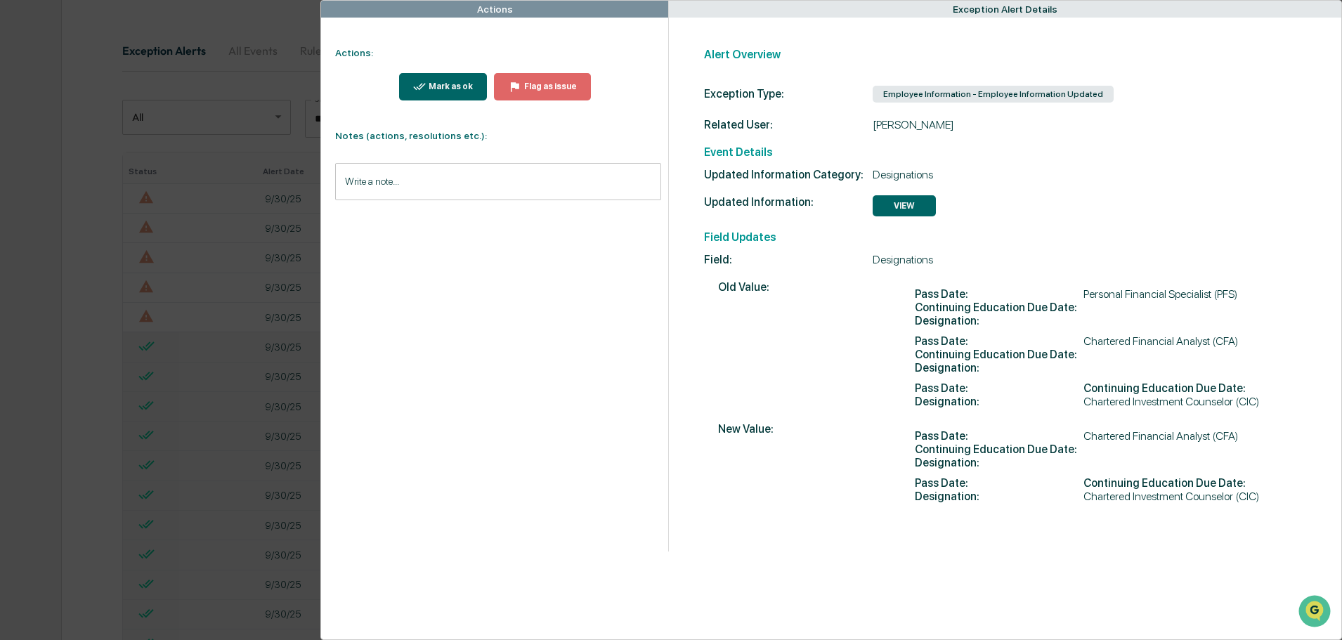
click at [254, 25] on div "Actions Actions: Mark as ok Flag as issue Notes (actions, resolutions etc.): Wr…" at bounding box center [671, 320] width 1342 height 640
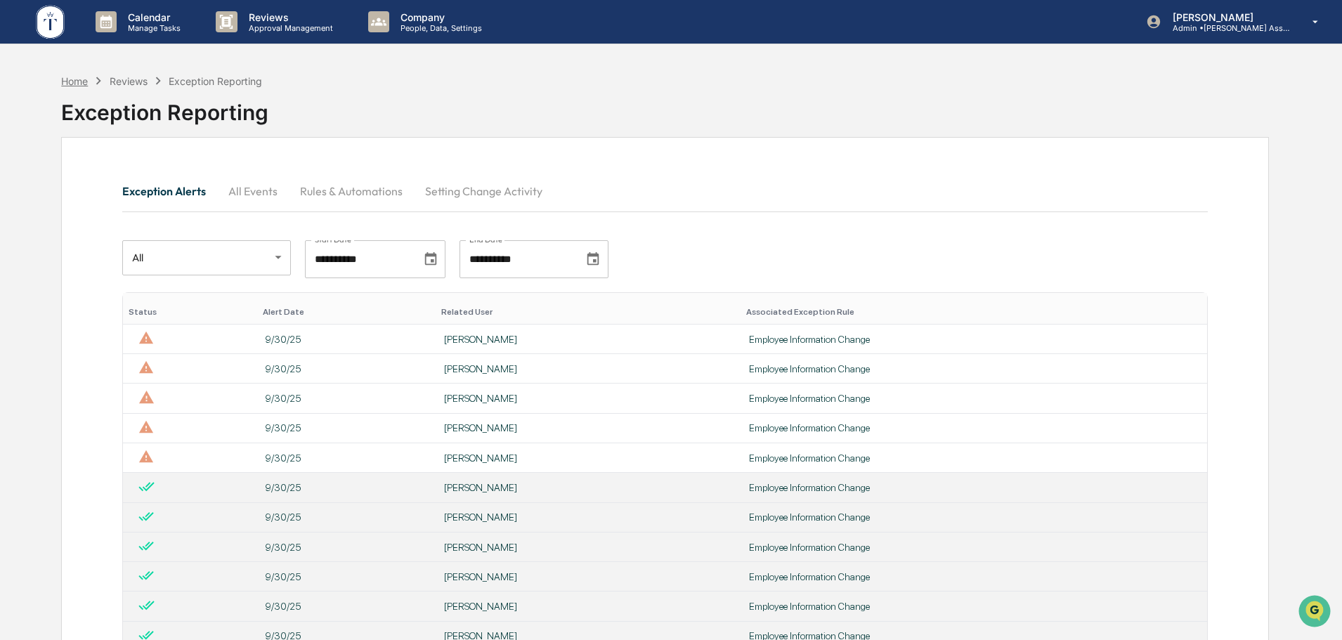
click at [75, 82] on div "Home" at bounding box center [74, 81] width 27 height 12
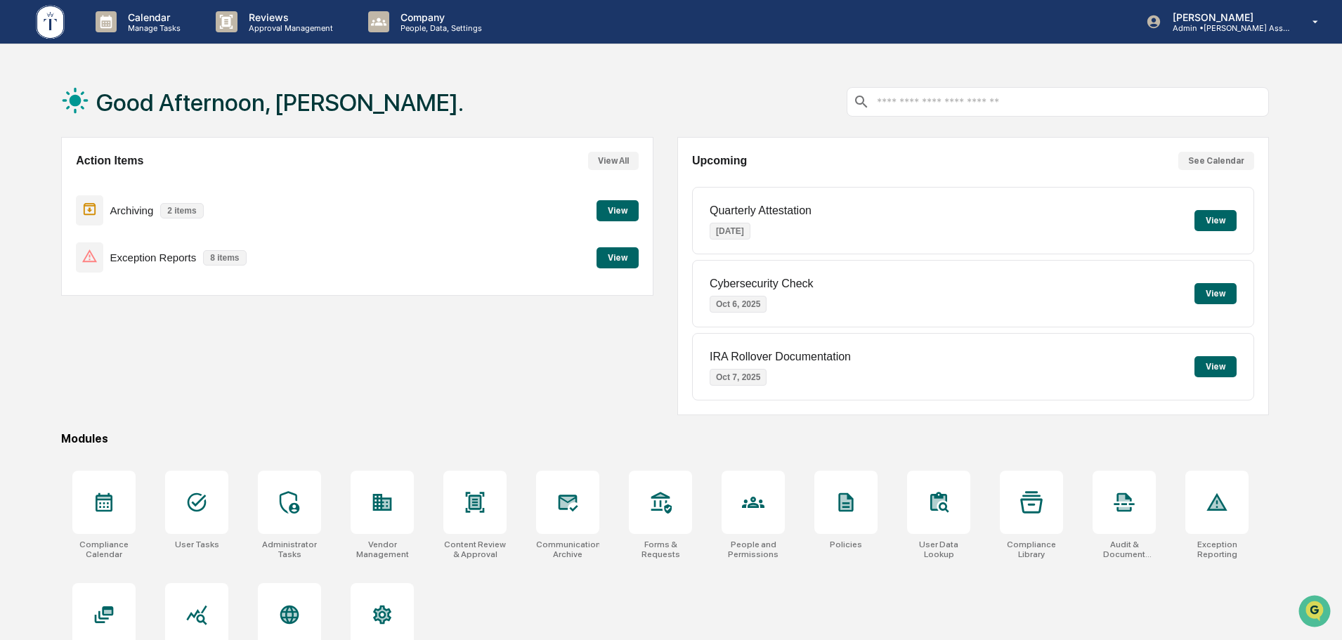
click at [614, 255] on button "View" at bounding box center [618, 257] width 42 height 21
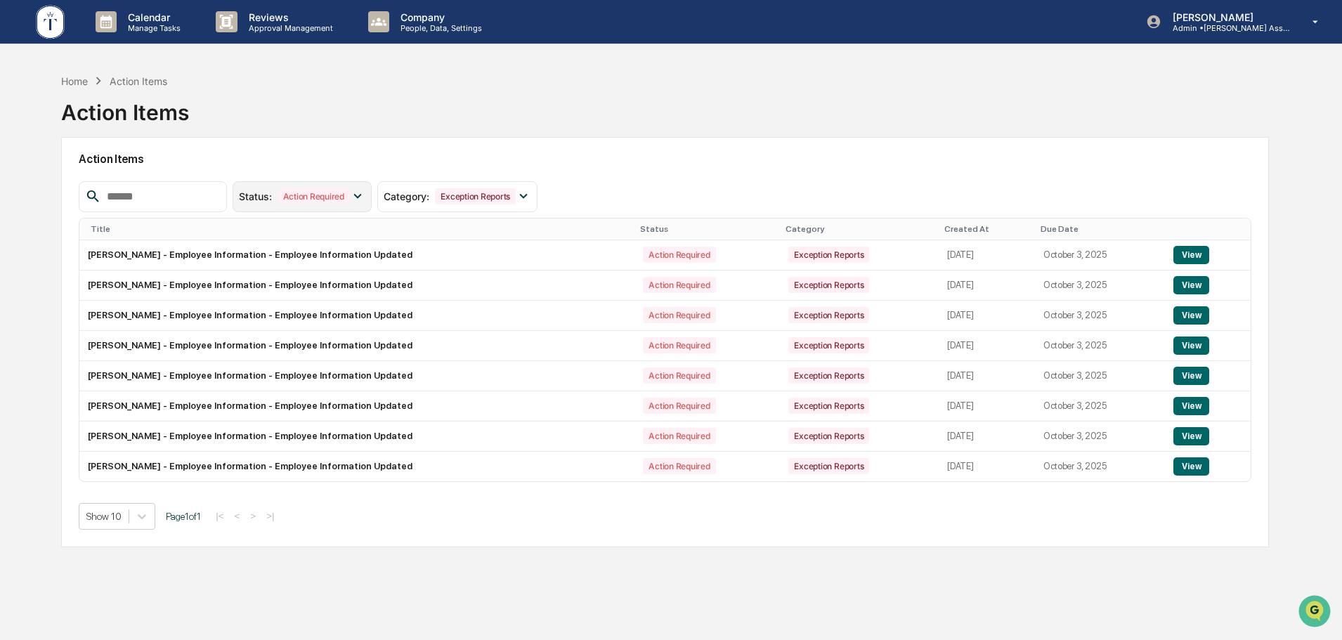
click at [365, 194] on icon at bounding box center [357, 195] width 15 height 15
click at [257, 282] on div at bounding box center [251, 286] width 13 height 13
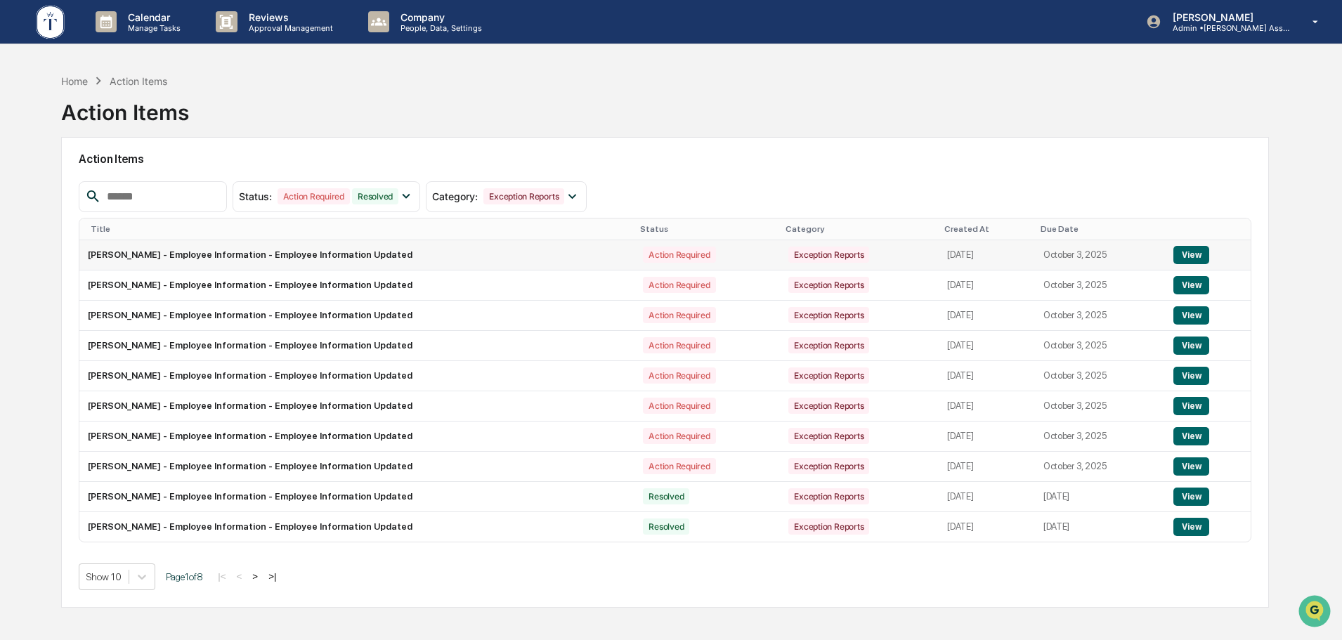
click at [1192, 254] on button "View" at bounding box center [1192, 255] width 36 height 18
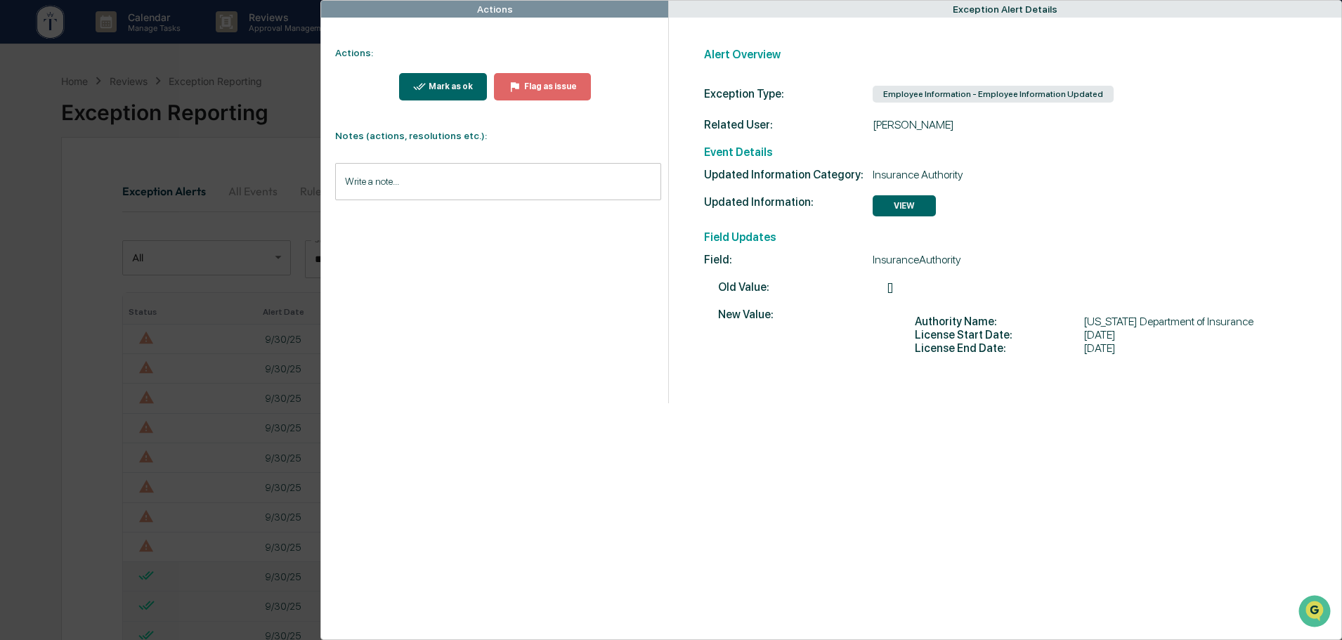
click at [287, 58] on div "Actions Actions: Mark as ok Flag as issue Notes (actions, resolutions etc.): Wr…" at bounding box center [671, 320] width 1342 height 640
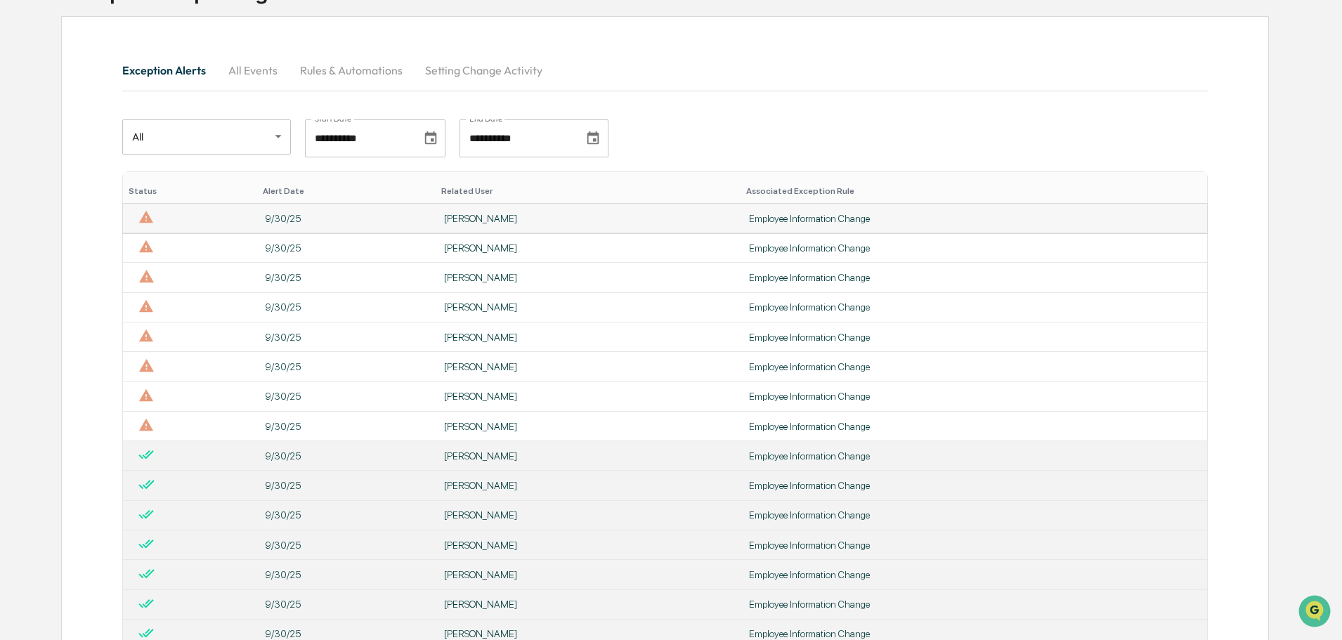
scroll to position [141, 0]
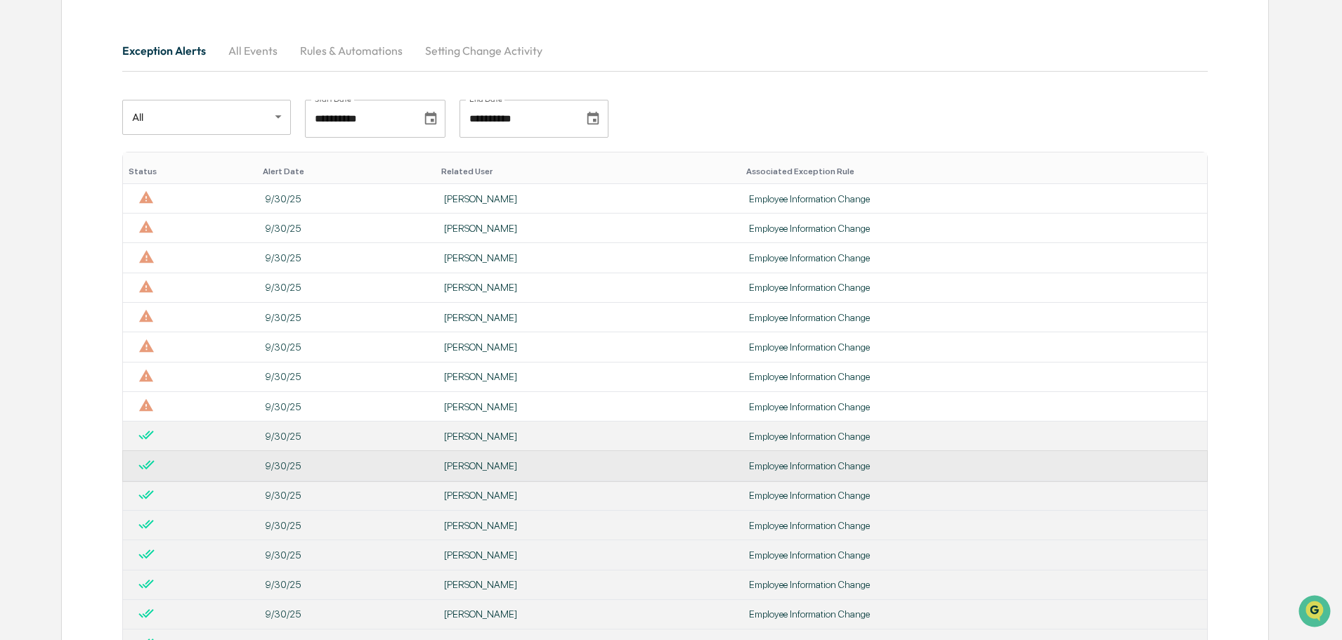
click at [788, 471] on div "Employee Information Change" at bounding box center [974, 465] width 450 height 11
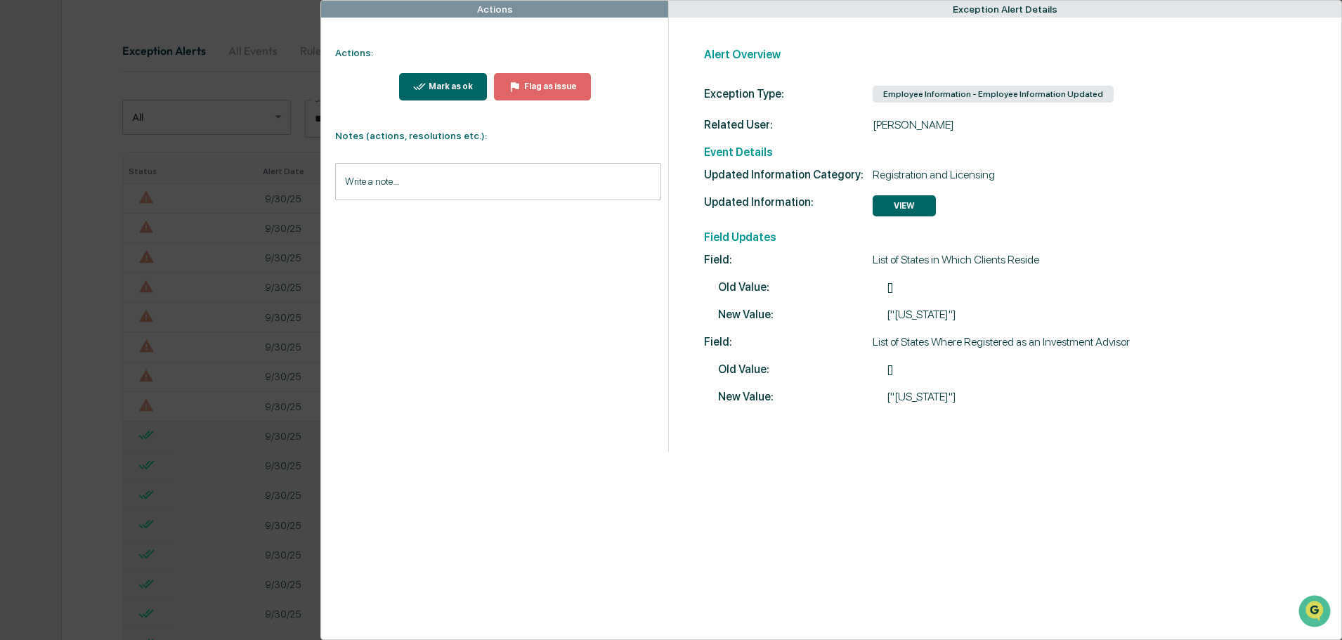
click at [296, 27] on div "Actions Actions: Mark as ok Flag as issue Notes (actions, resolutions etc.): Wr…" at bounding box center [671, 320] width 1342 height 640
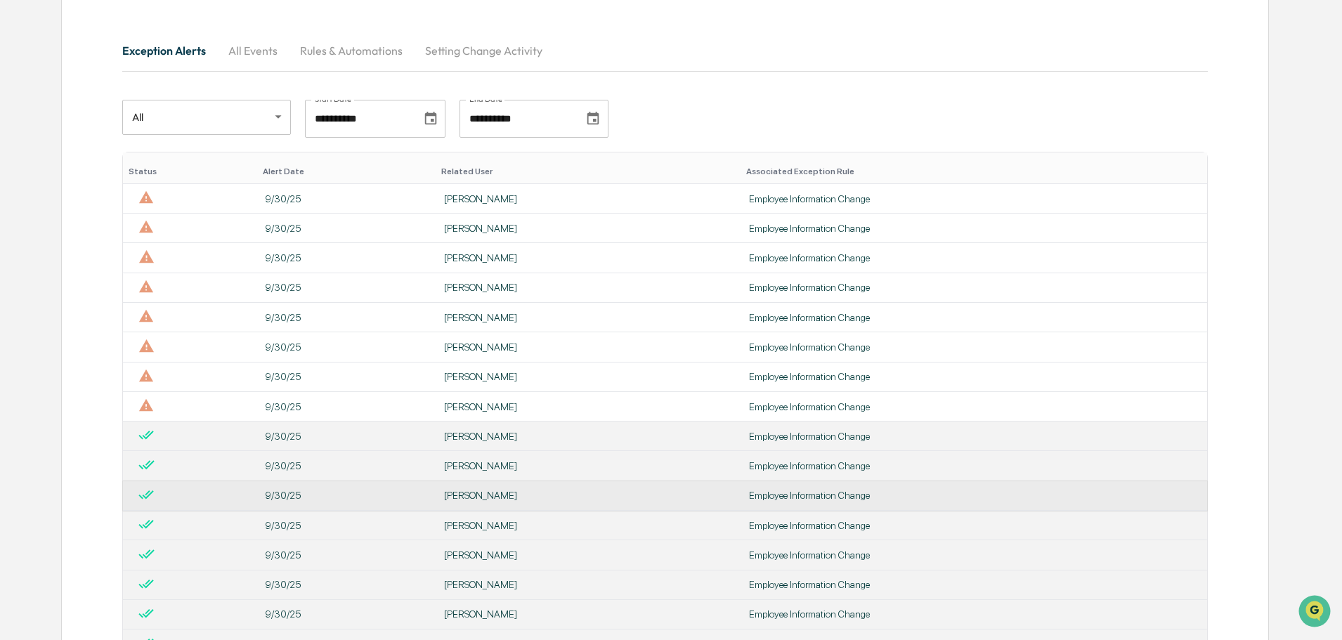
click at [488, 497] on div "[PERSON_NAME]" at bounding box center [588, 495] width 288 height 11
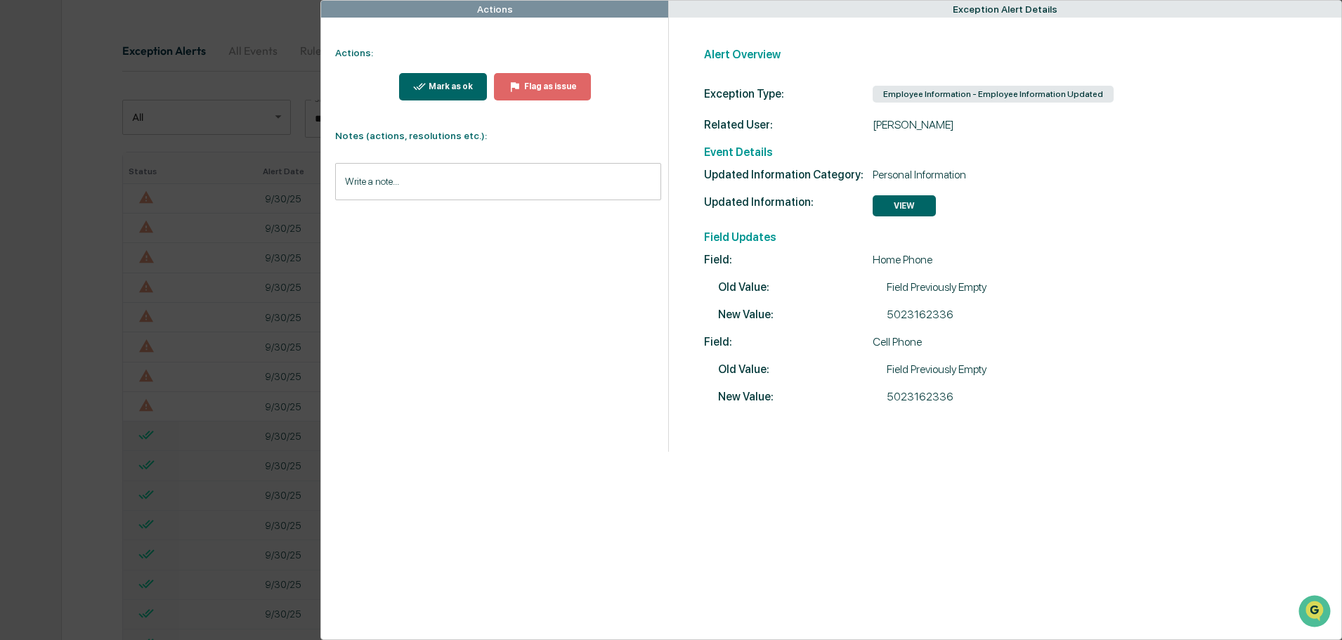
click at [268, 32] on div "Actions Actions: Mark as ok Flag as issue Notes (actions, resolutions etc.): Wr…" at bounding box center [671, 320] width 1342 height 640
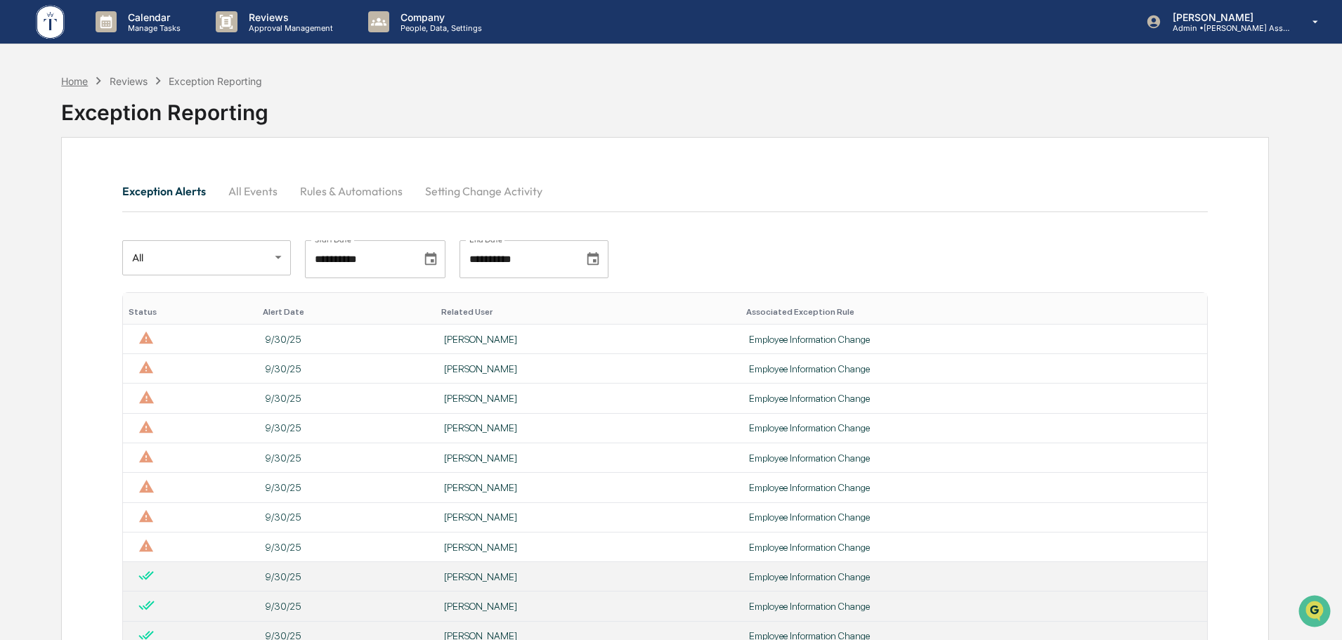
click at [69, 82] on div "Home" at bounding box center [74, 81] width 27 height 12
